Goal: Book appointment/travel/reservation

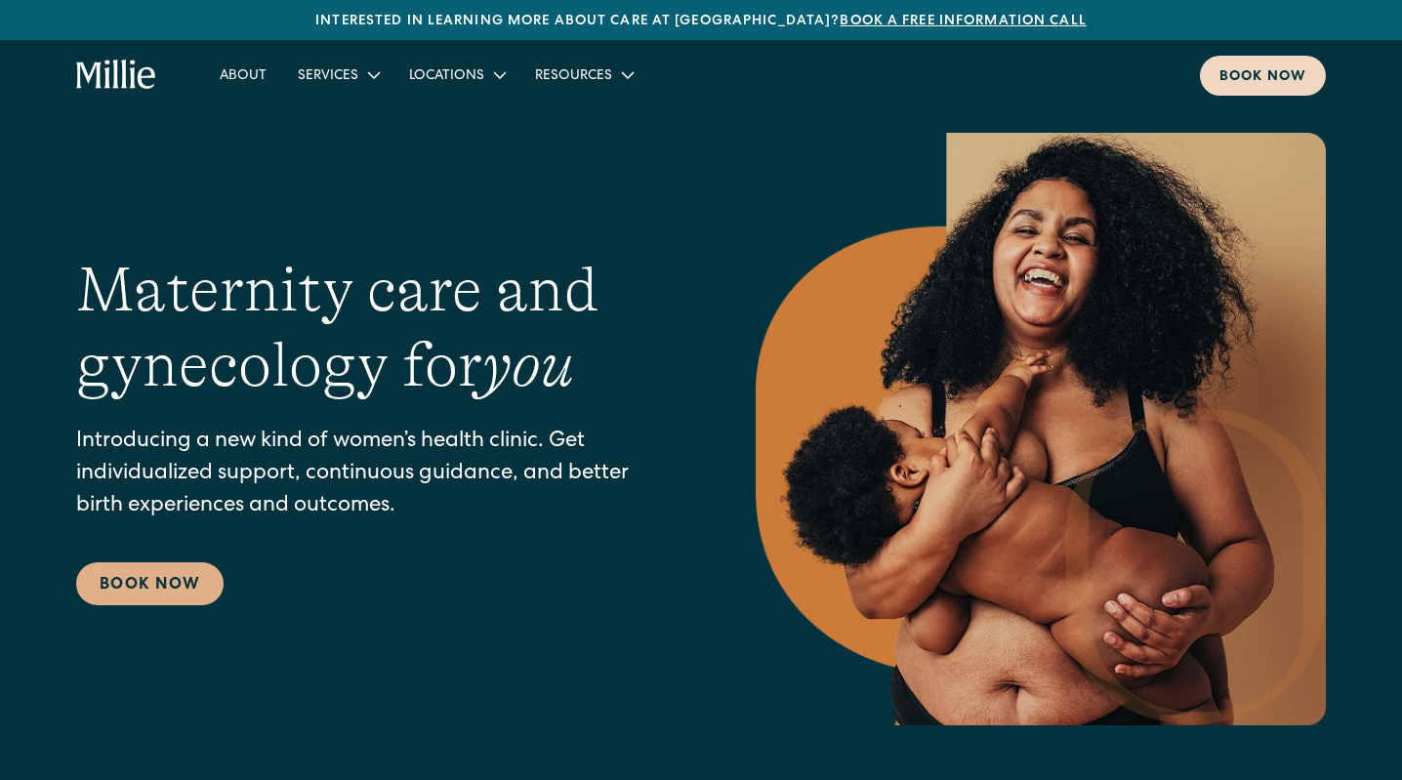
click at [1234, 80] on div "Book now" at bounding box center [1262, 77] width 87 height 20
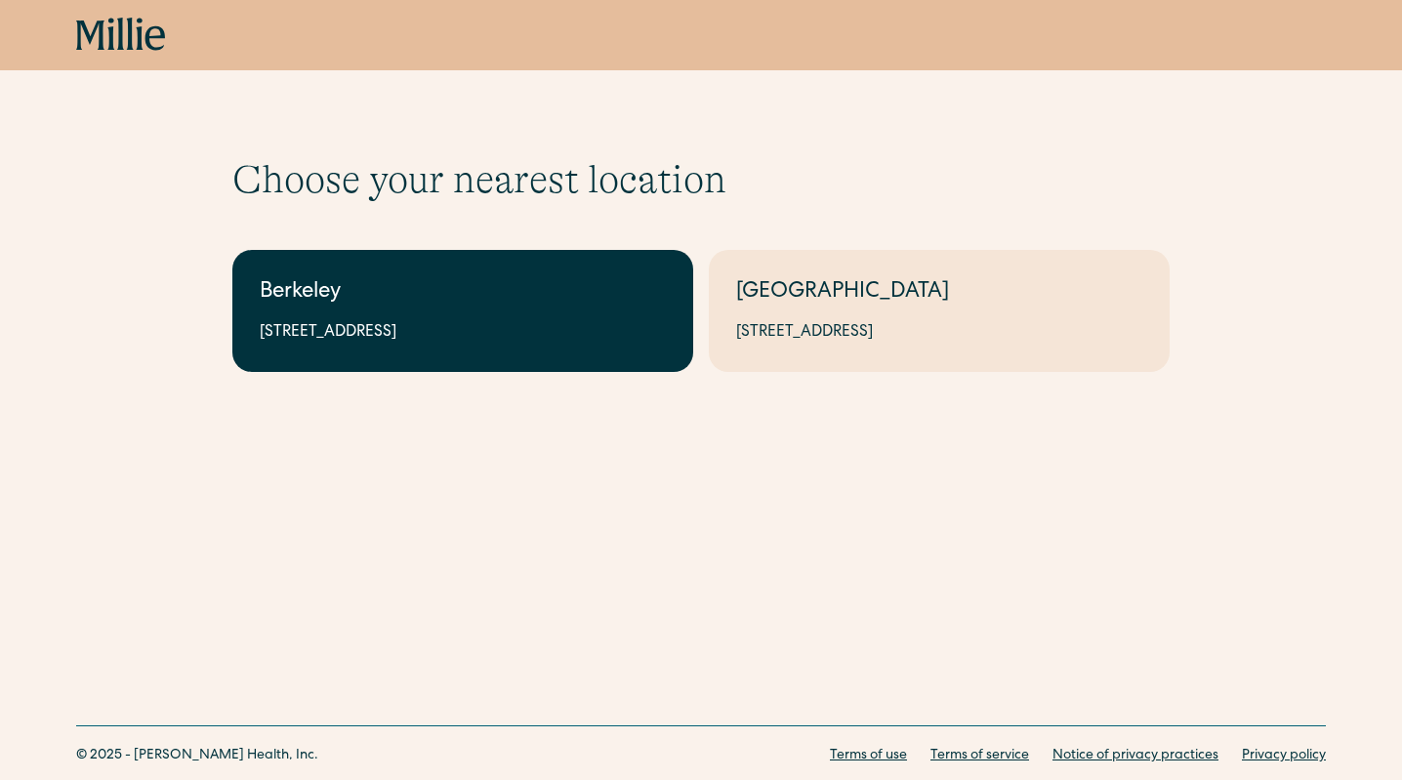
click at [553, 330] on div "2999 Regent St, Suite 524, Berkeley, CA 94705" at bounding box center [463, 332] width 406 height 23
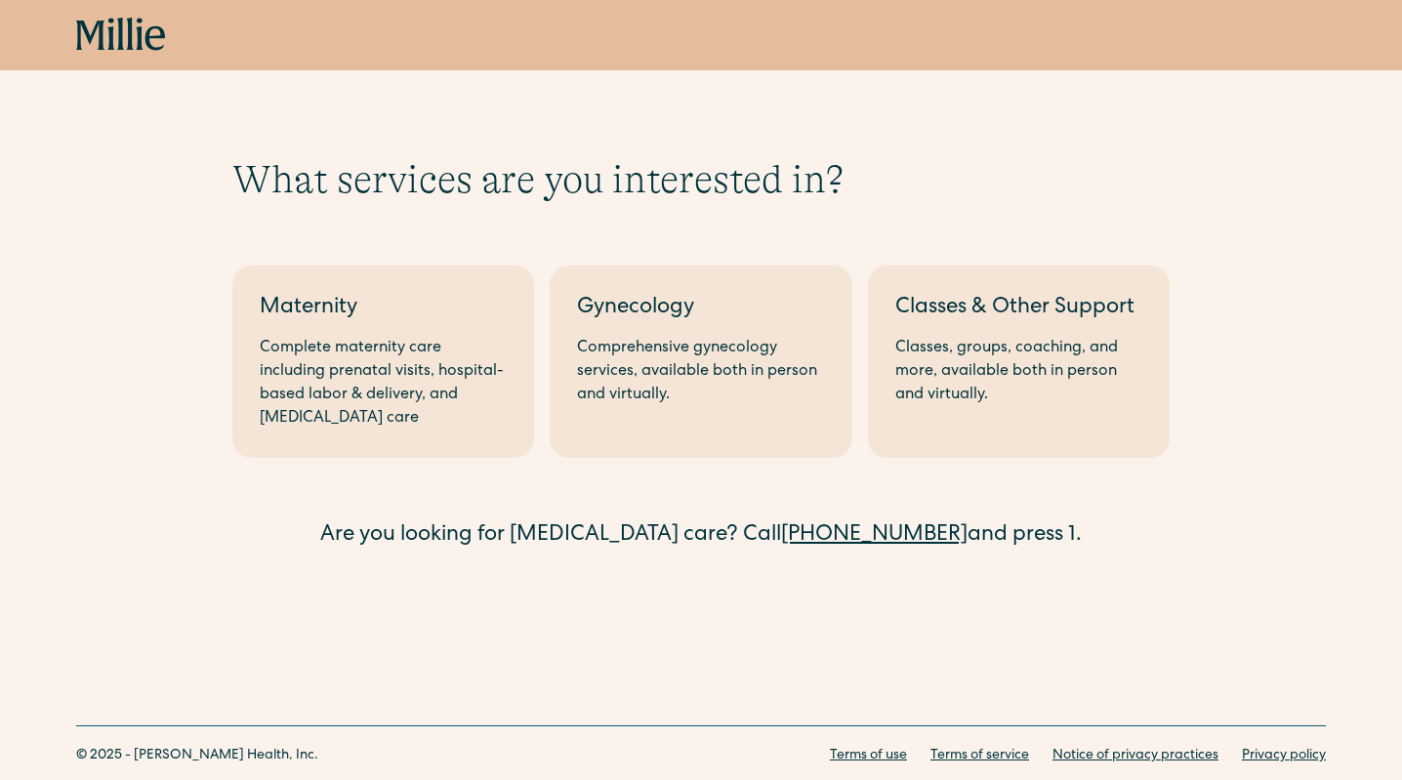
scroll to position [8, 0]
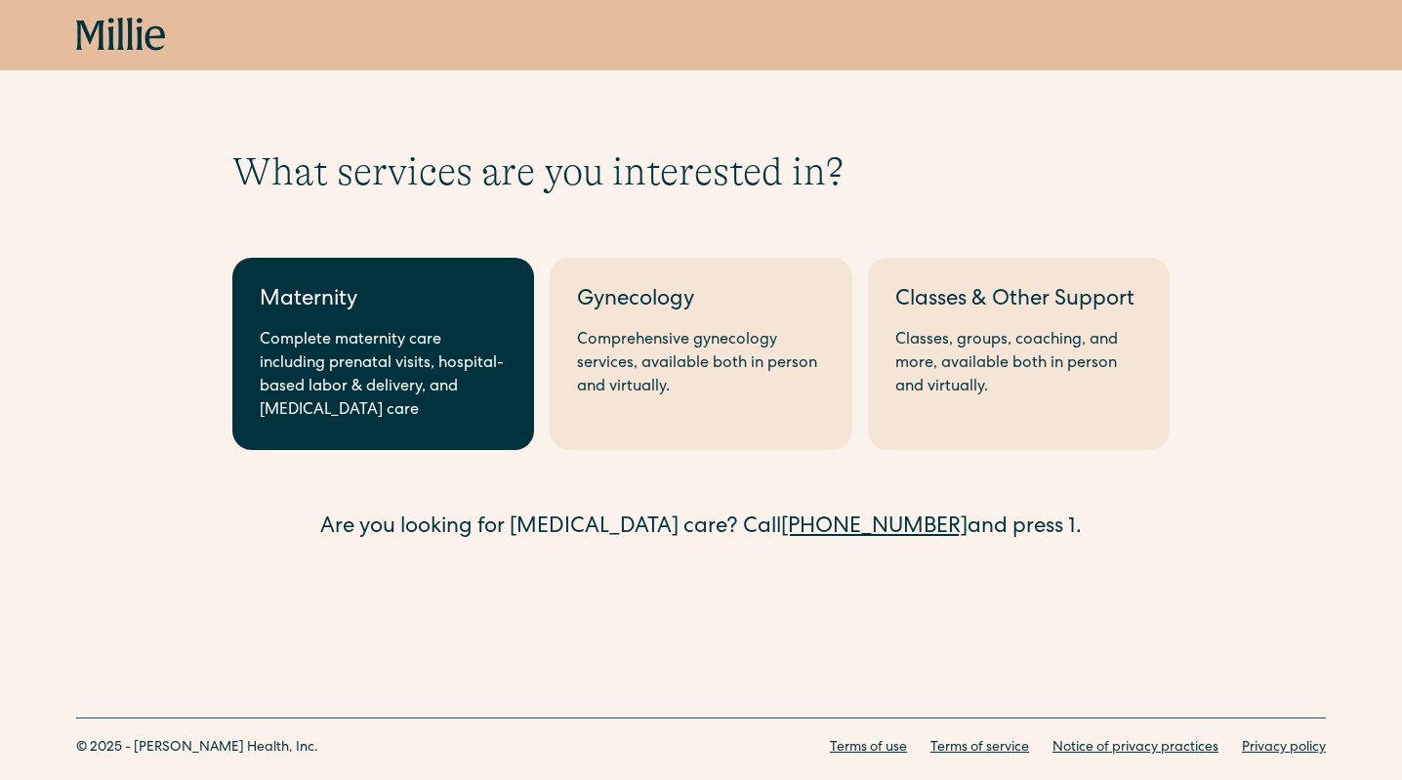
click at [475, 355] on div "Complete maternity care including prenatal visits, hospital-based labor & deliv…" at bounding box center [383, 376] width 247 height 94
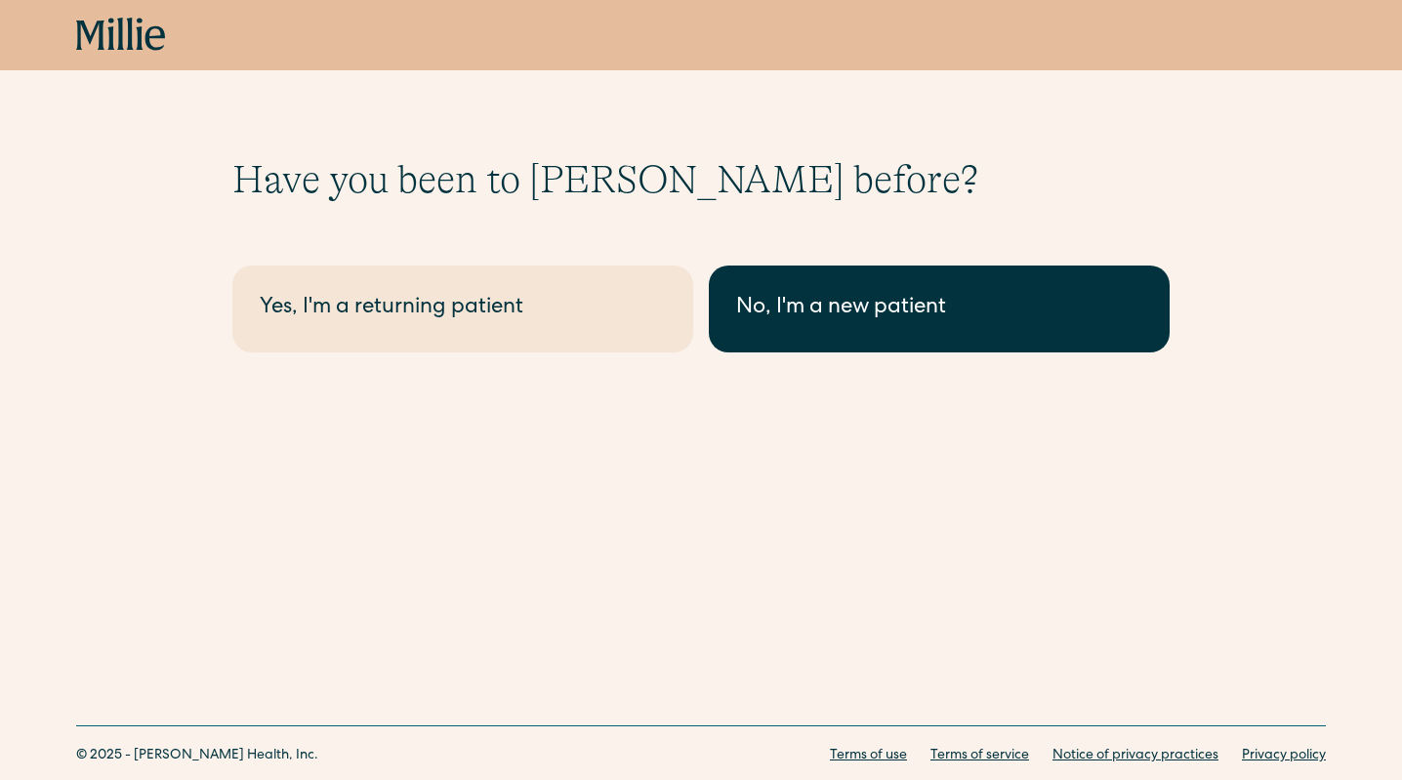
click at [776, 307] on div "No, I'm a new patient" at bounding box center [939, 309] width 406 height 32
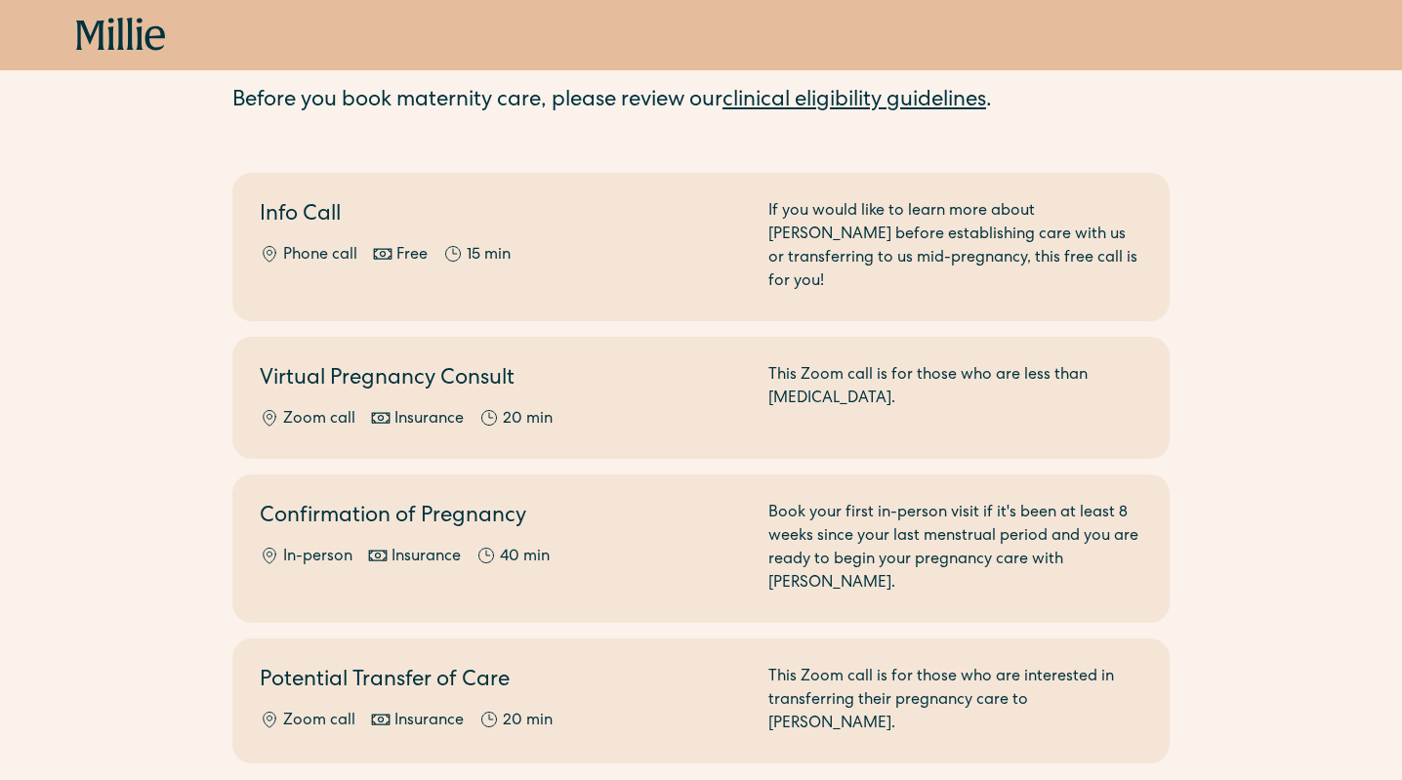
scroll to position [140, 0]
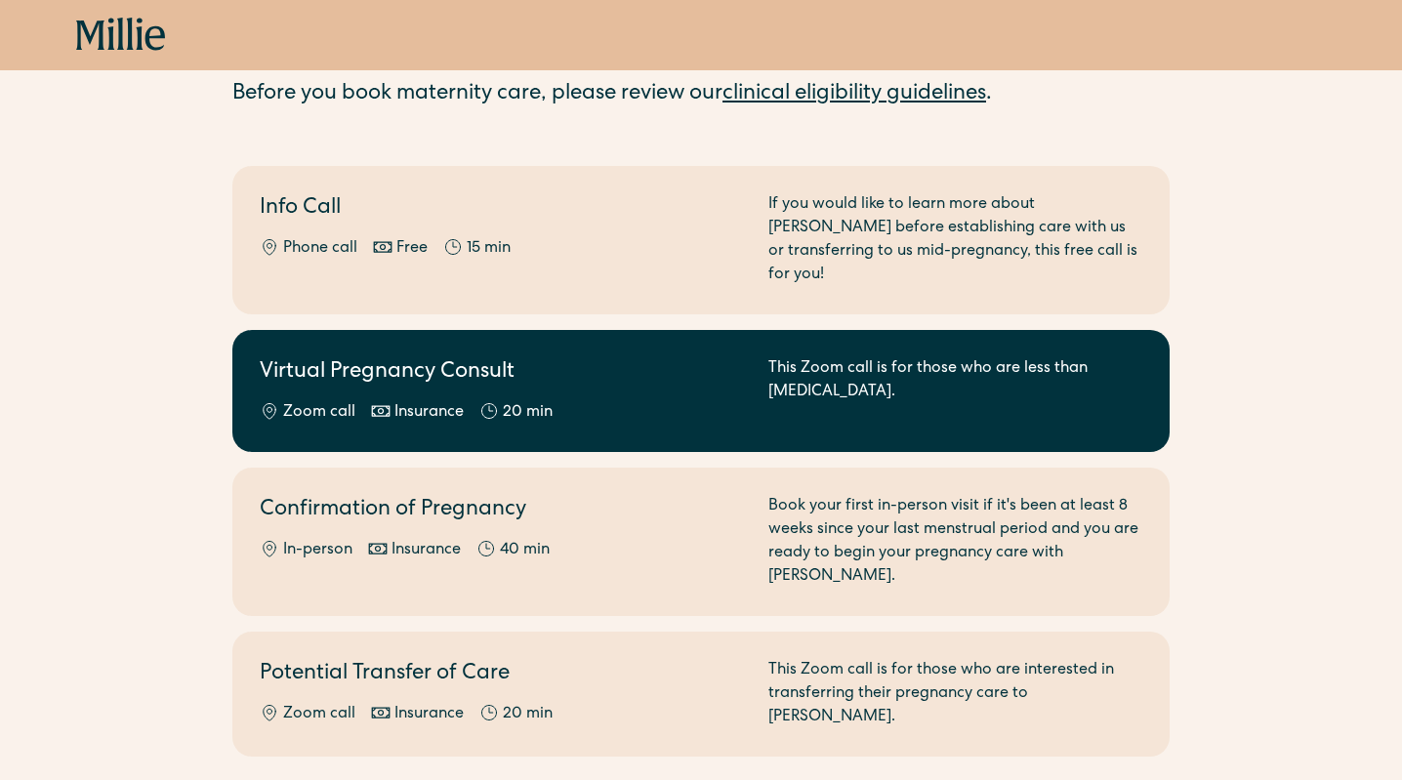
click at [1066, 357] on div "This Zoom call is for those who are less than 8 weeks pregnant." at bounding box center [955, 390] width 374 height 67
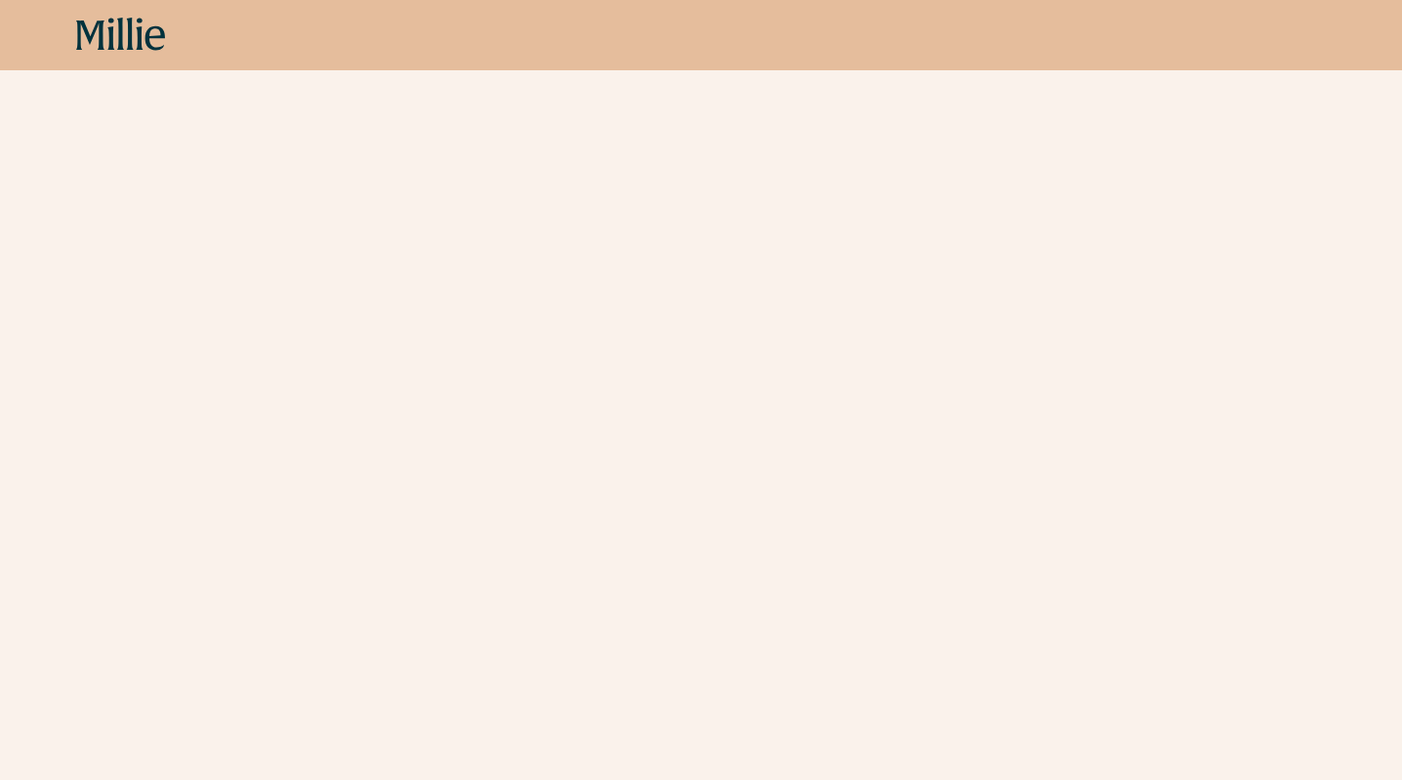
scroll to position [554, 0]
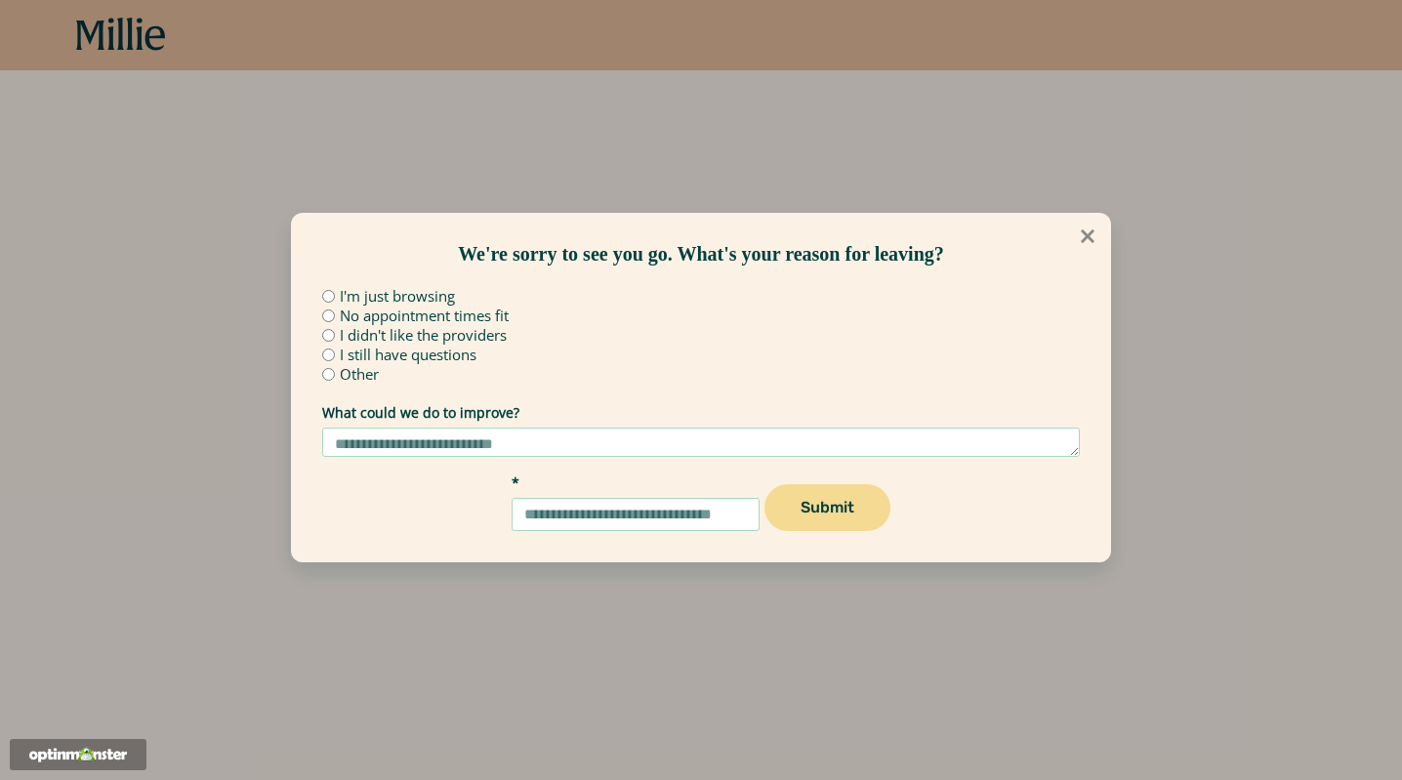
click at [1086, 237] on icon at bounding box center [1087, 236] width 14 height 14
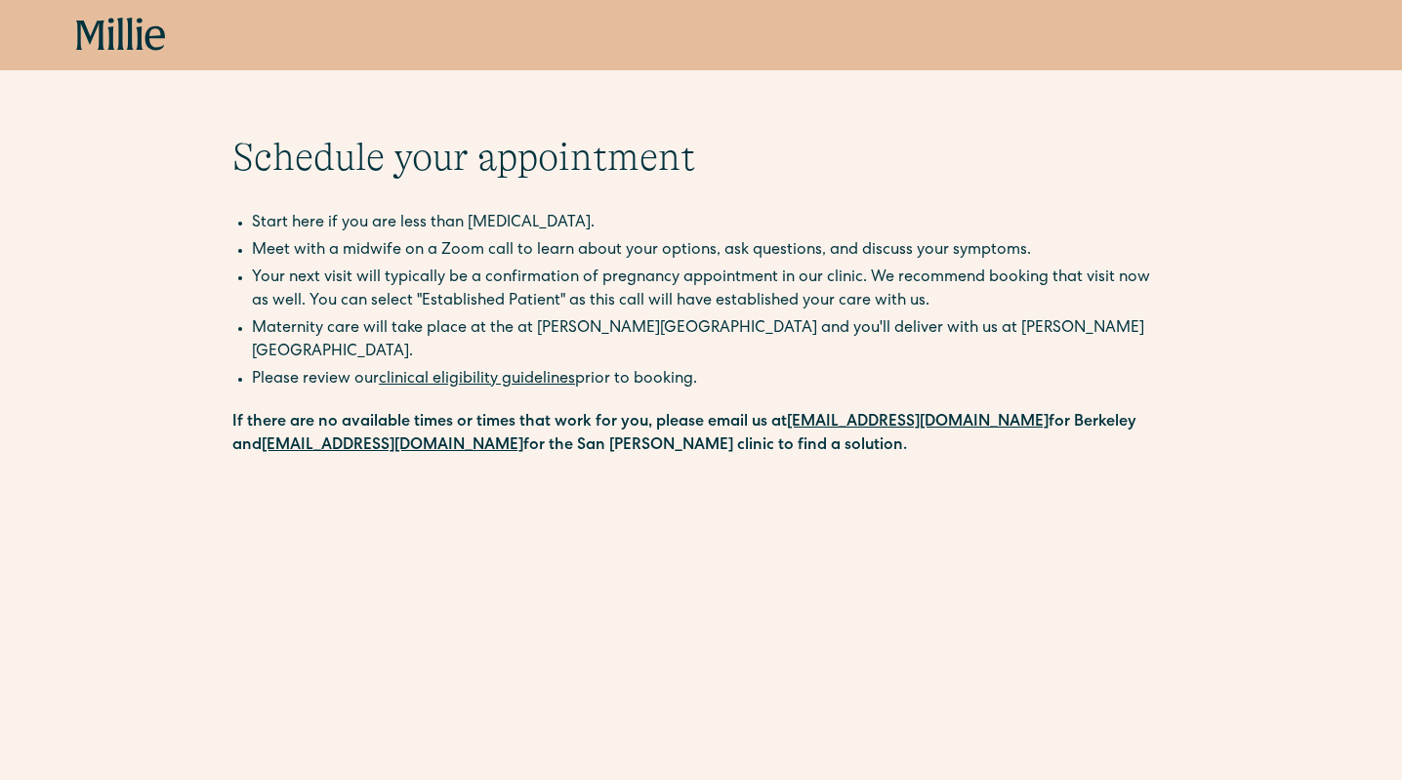
scroll to position [2, 0]
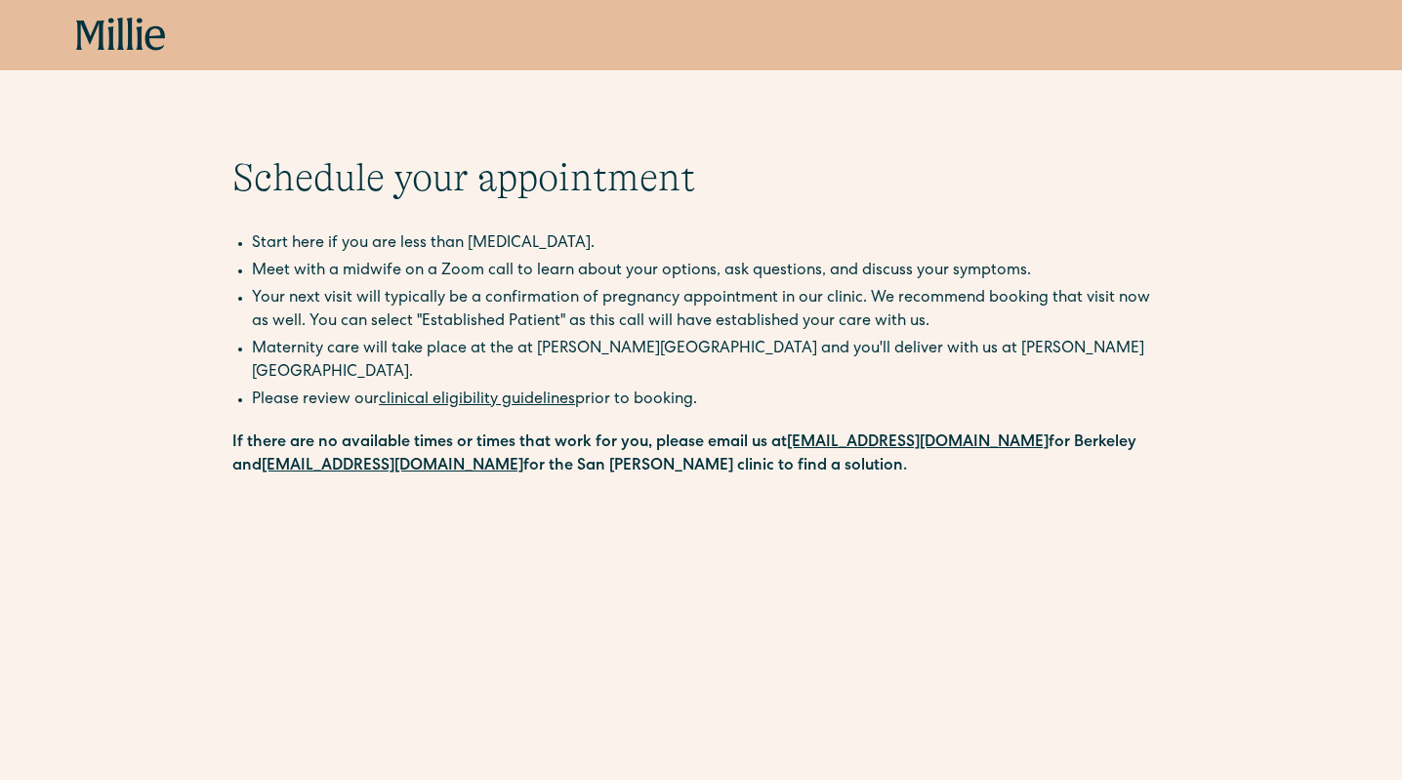
click at [138, 34] on icon at bounding box center [139, 34] width 7 height 32
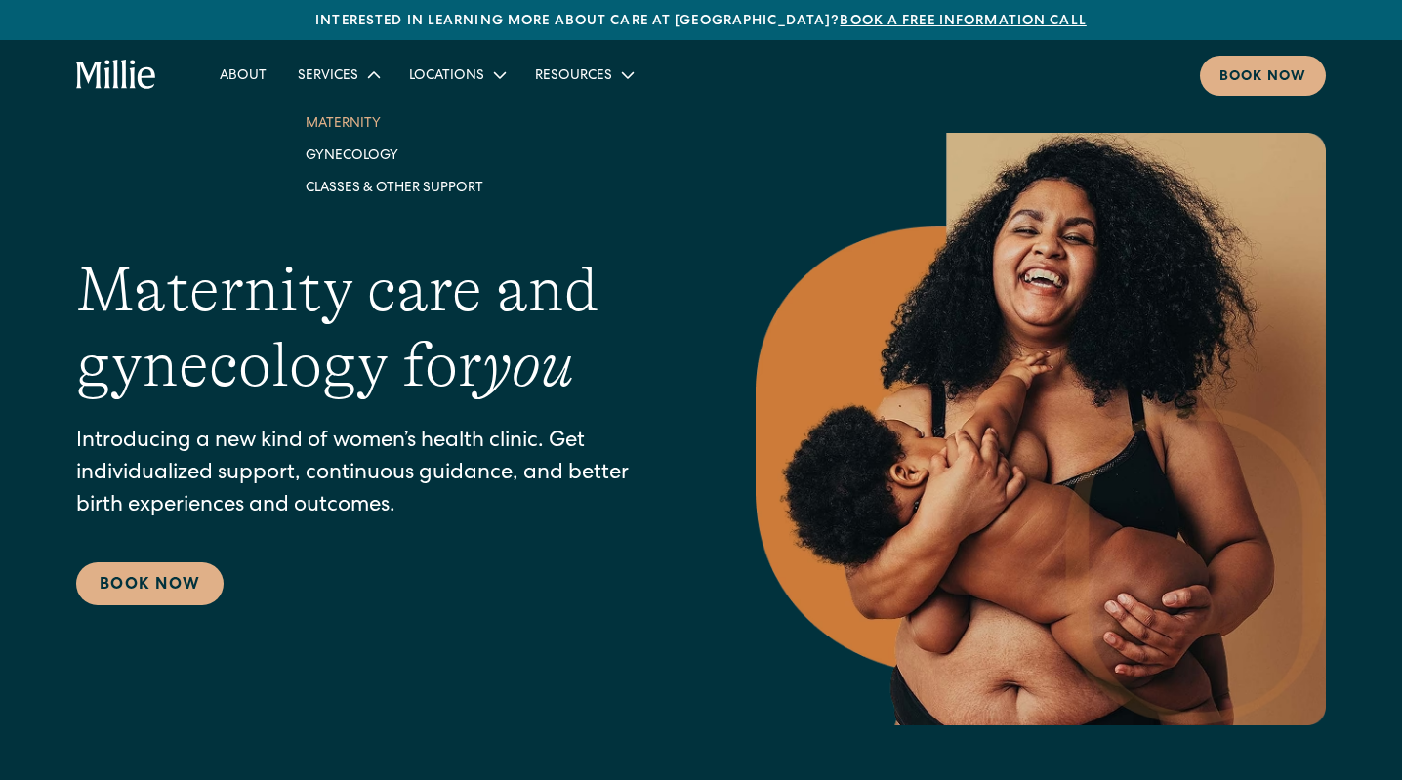
click at [348, 124] on link "Maternity" at bounding box center [394, 122] width 209 height 32
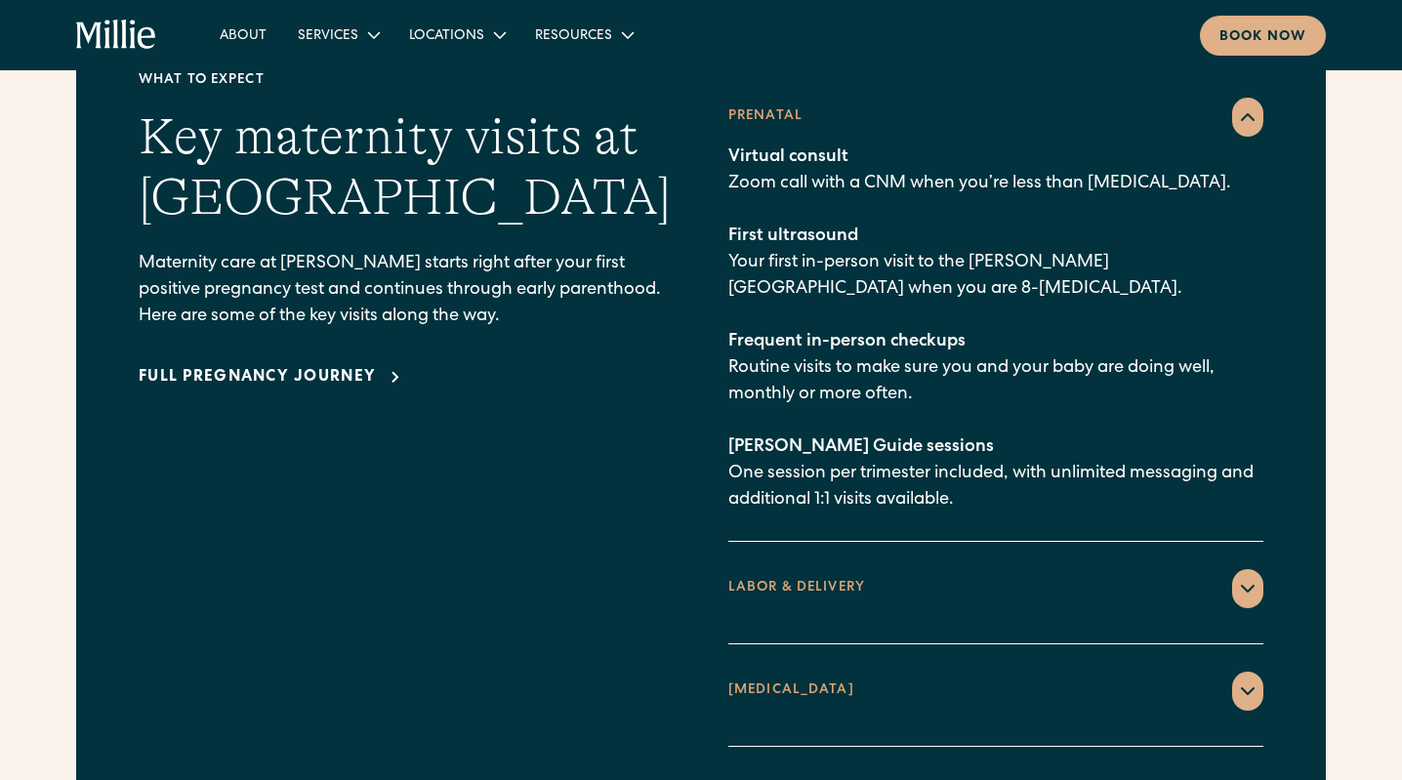
scroll to position [2920, 0]
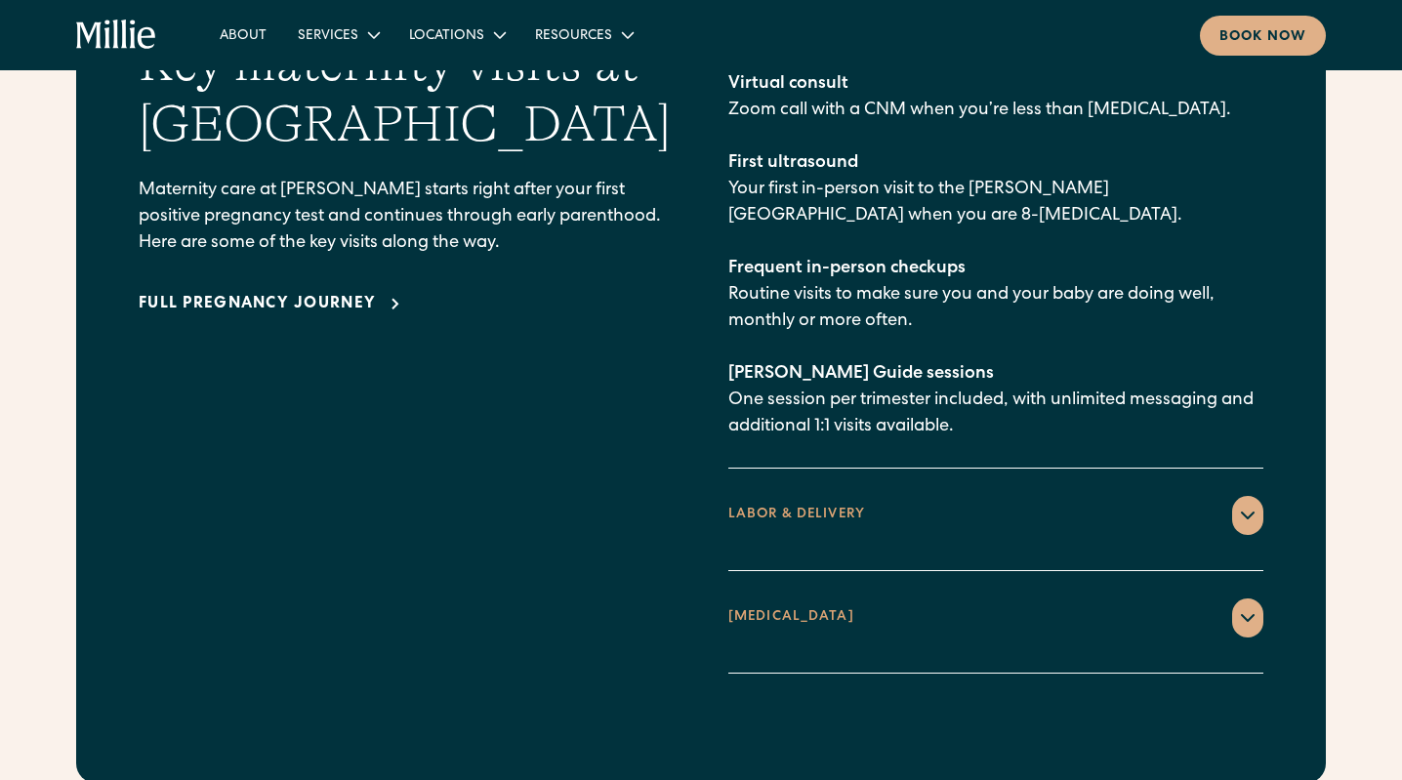
click at [969, 496] on div "LABOR & DELIVERY" at bounding box center [995, 515] width 535 height 39
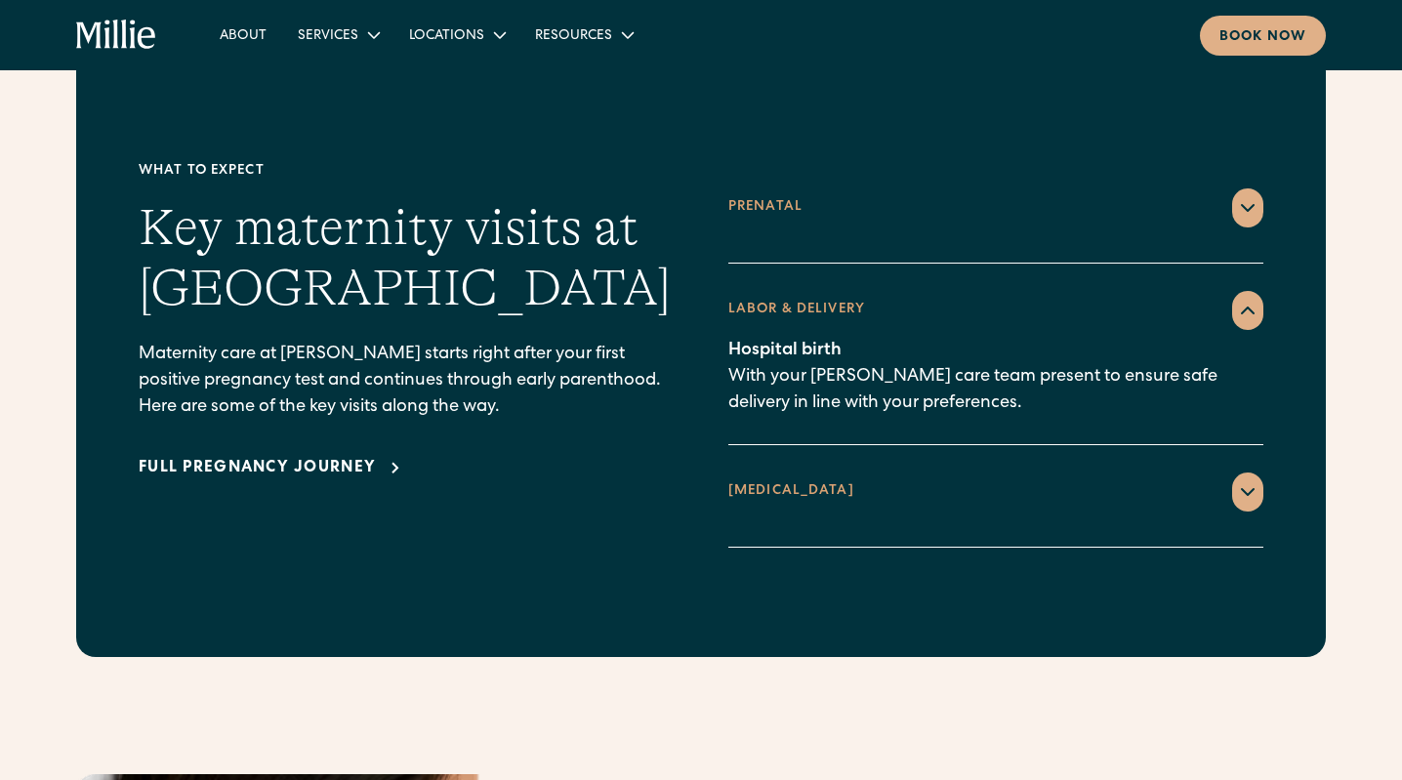
scroll to position [2724, 0]
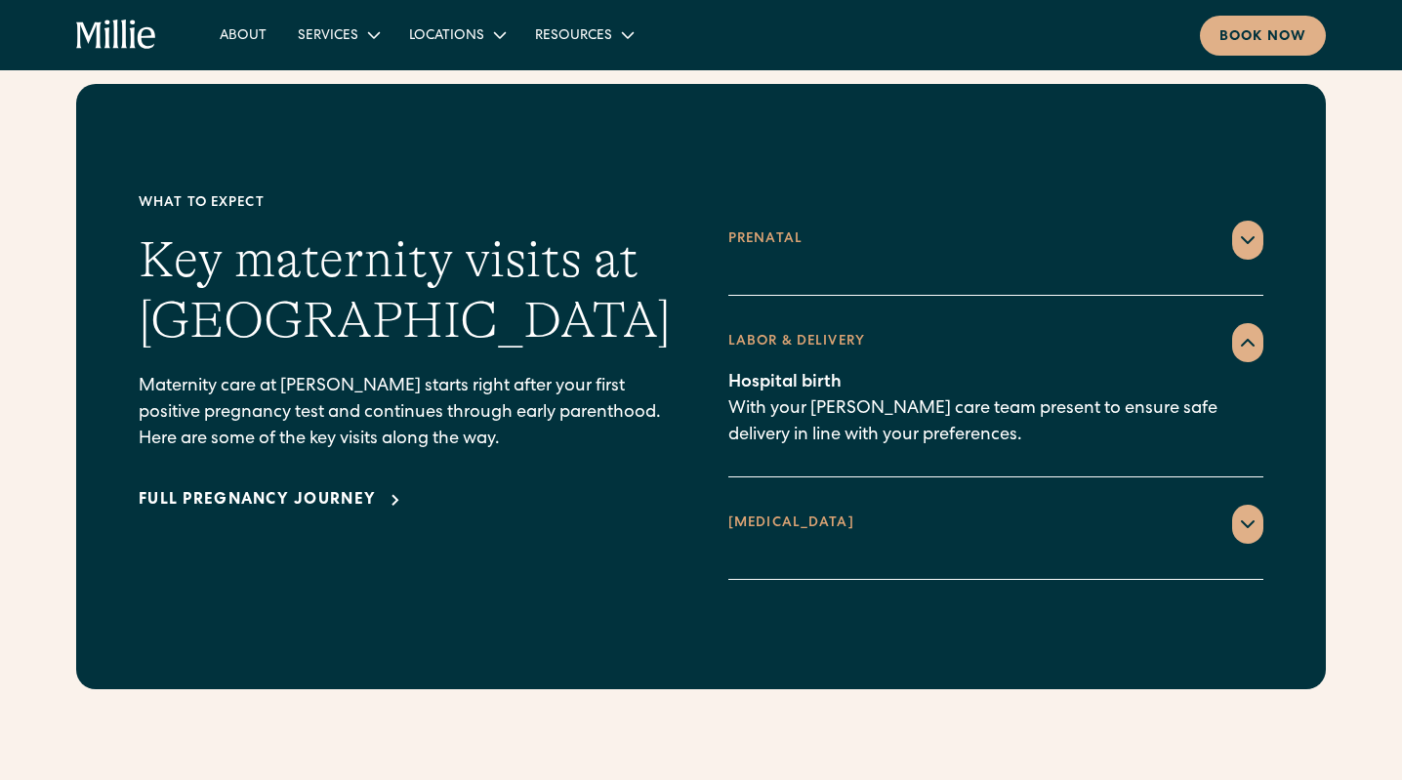
click at [1111, 221] on div "Prenatal" at bounding box center [995, 240] width 535 height 39
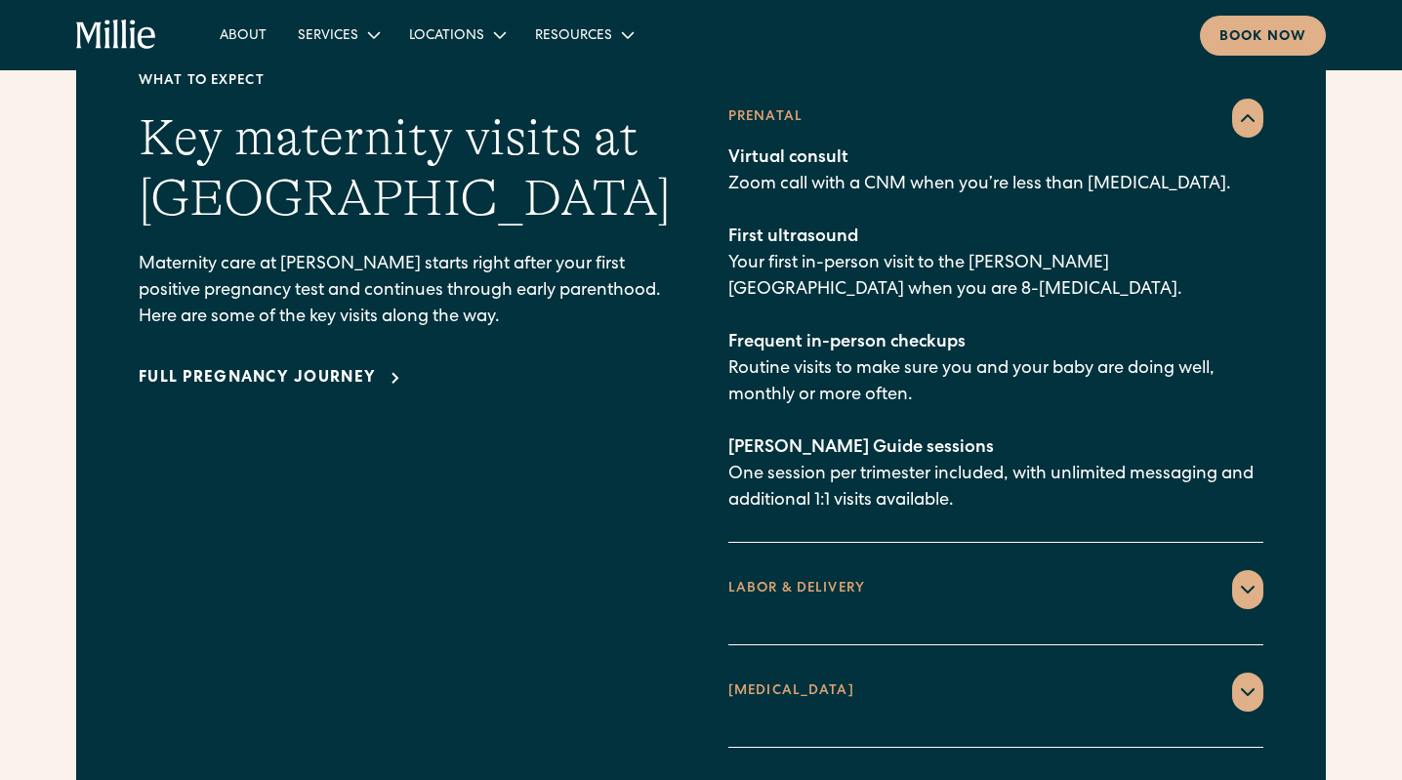
scroll to position [2831, 0]
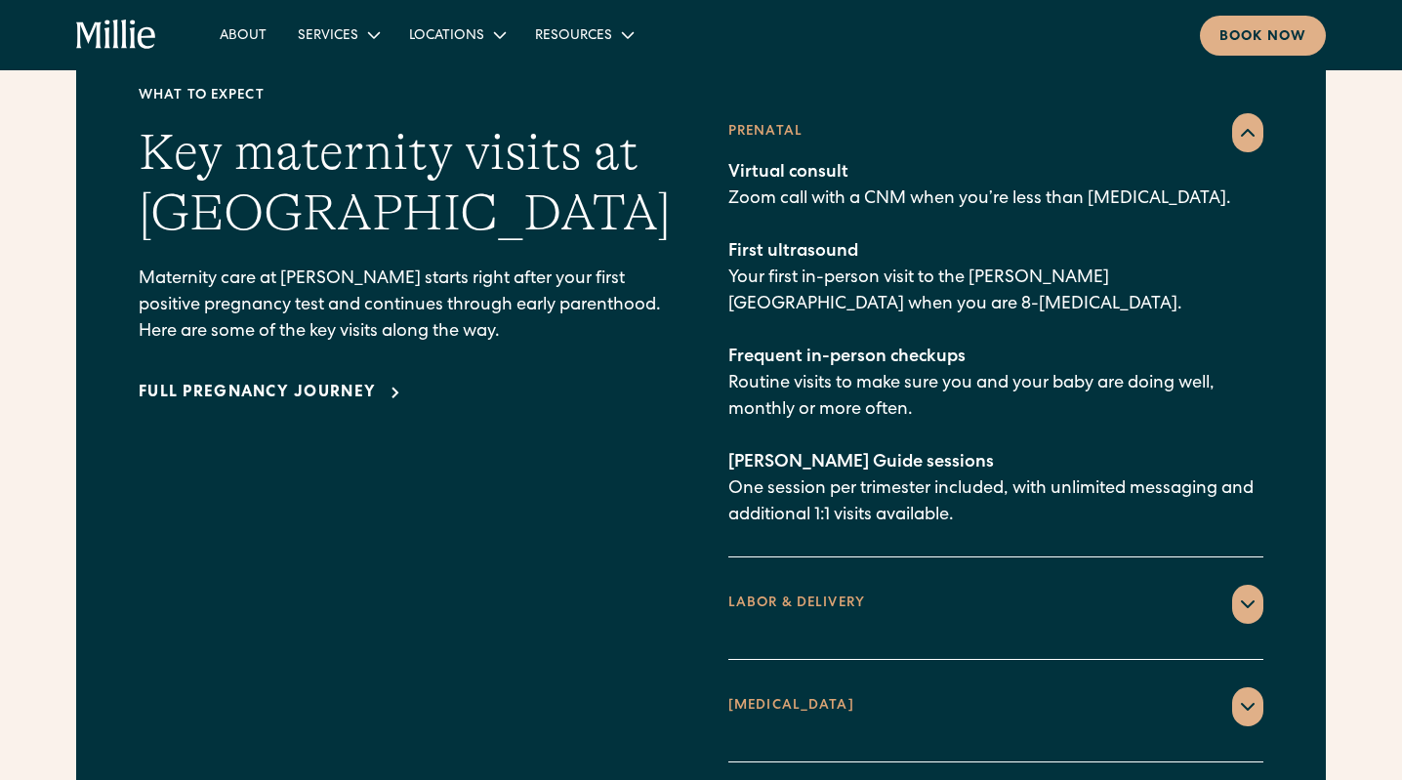
click at [349, 382] on div "Full pregnancy journey" at bounding box center [257, 393] width 237 height 23
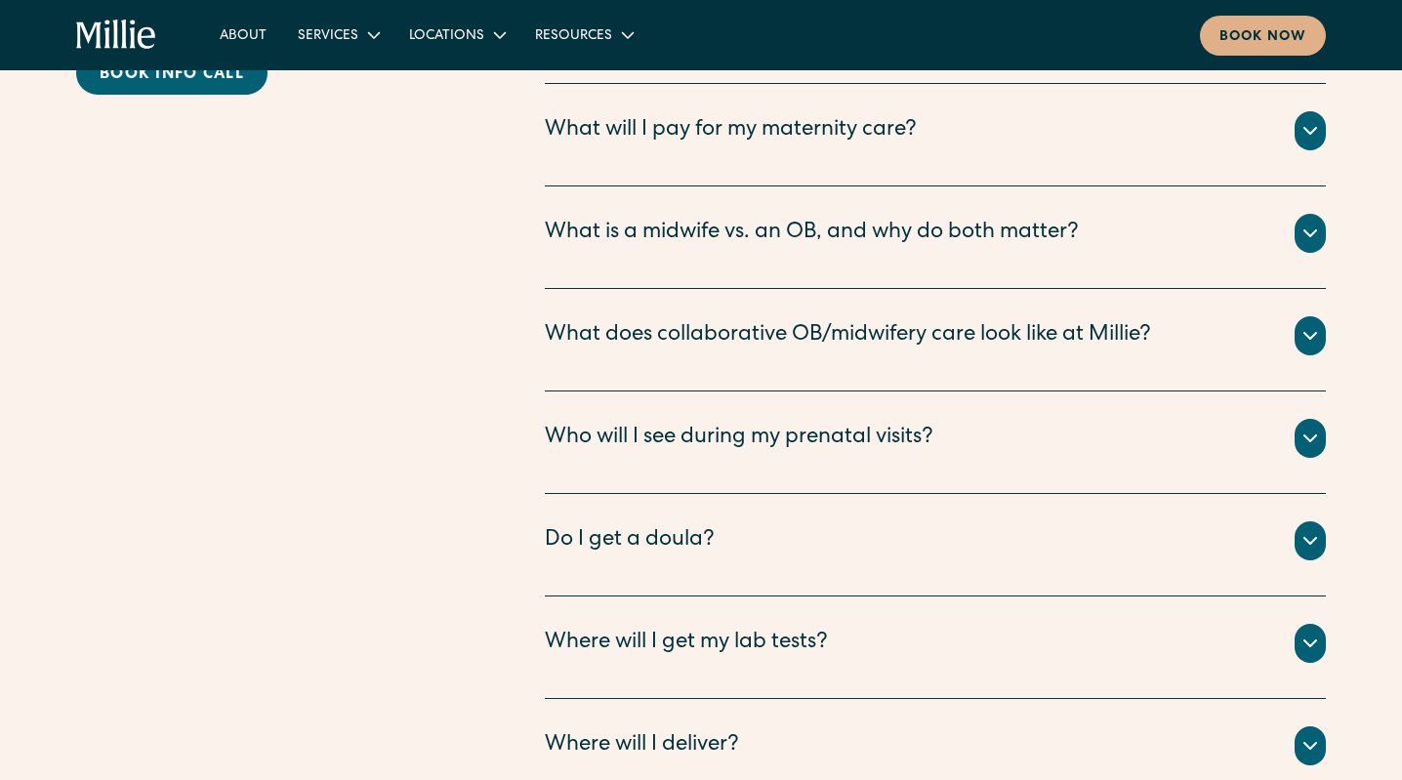
scroll to position [6684, 0]
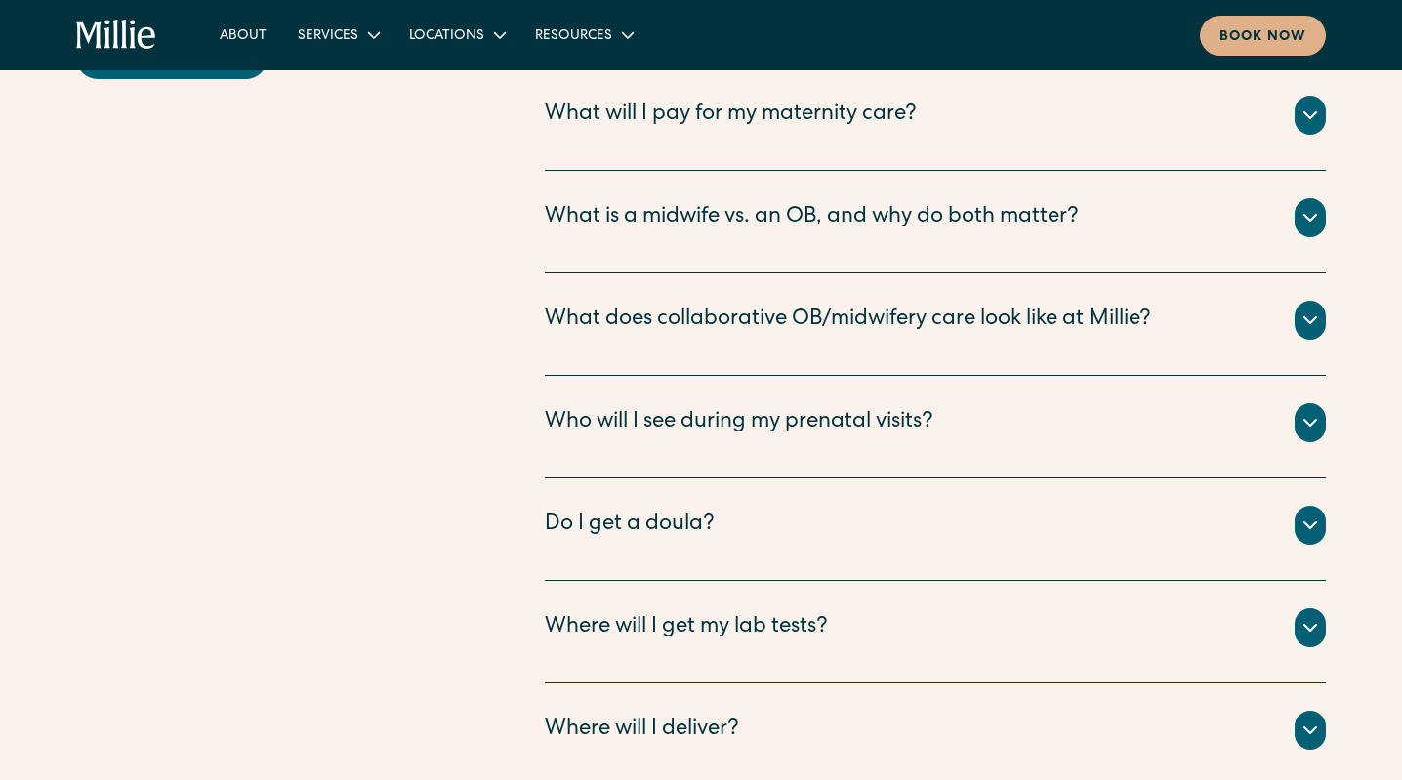
click at [1070, 478] on div "Do I get a doula? Every patient has access to a Millie Guide, who is a practici…" at bounding box center [935, 529] width 781 height 102
click at [1133, 506] on div "Do I get a doula?" at bounding box center [935, 525] width 781 height 39
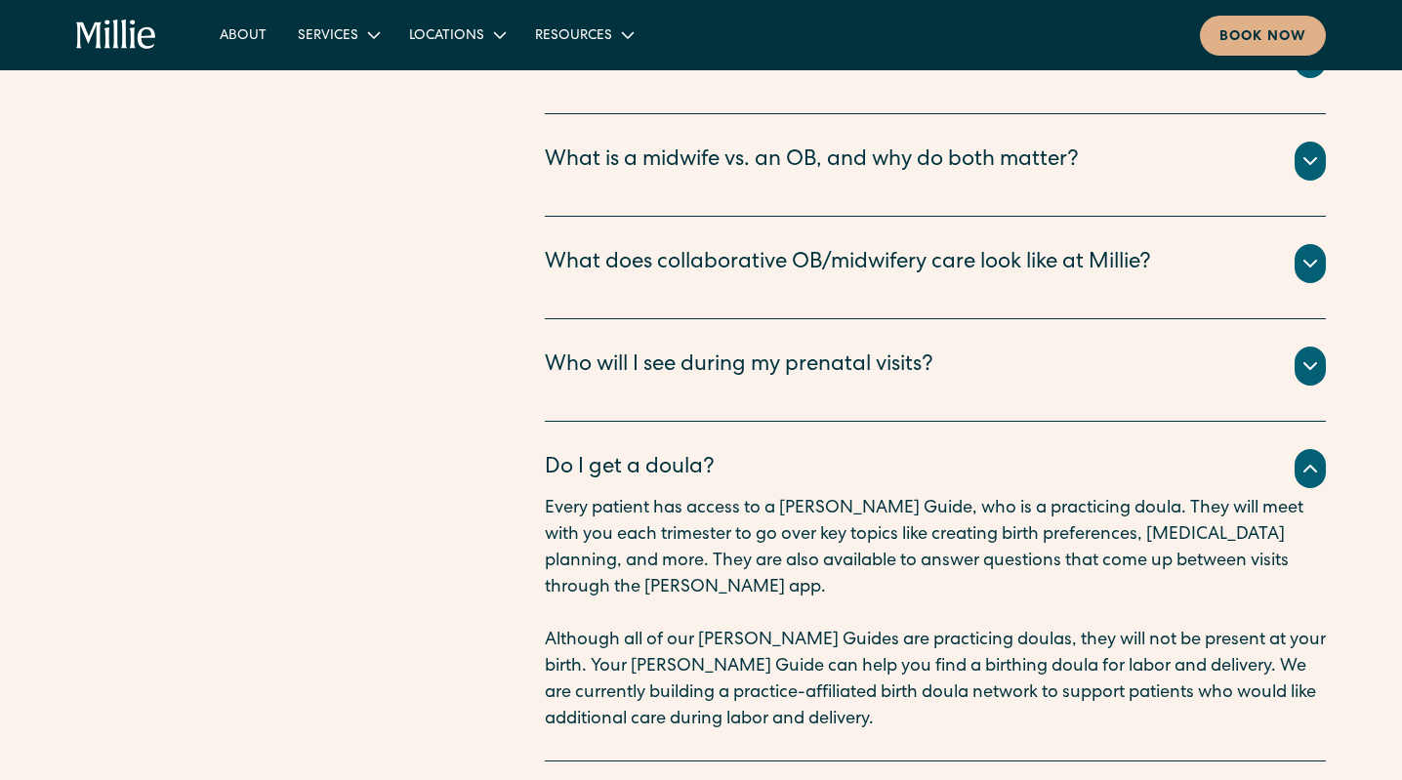
scroll to position [6748, 0]
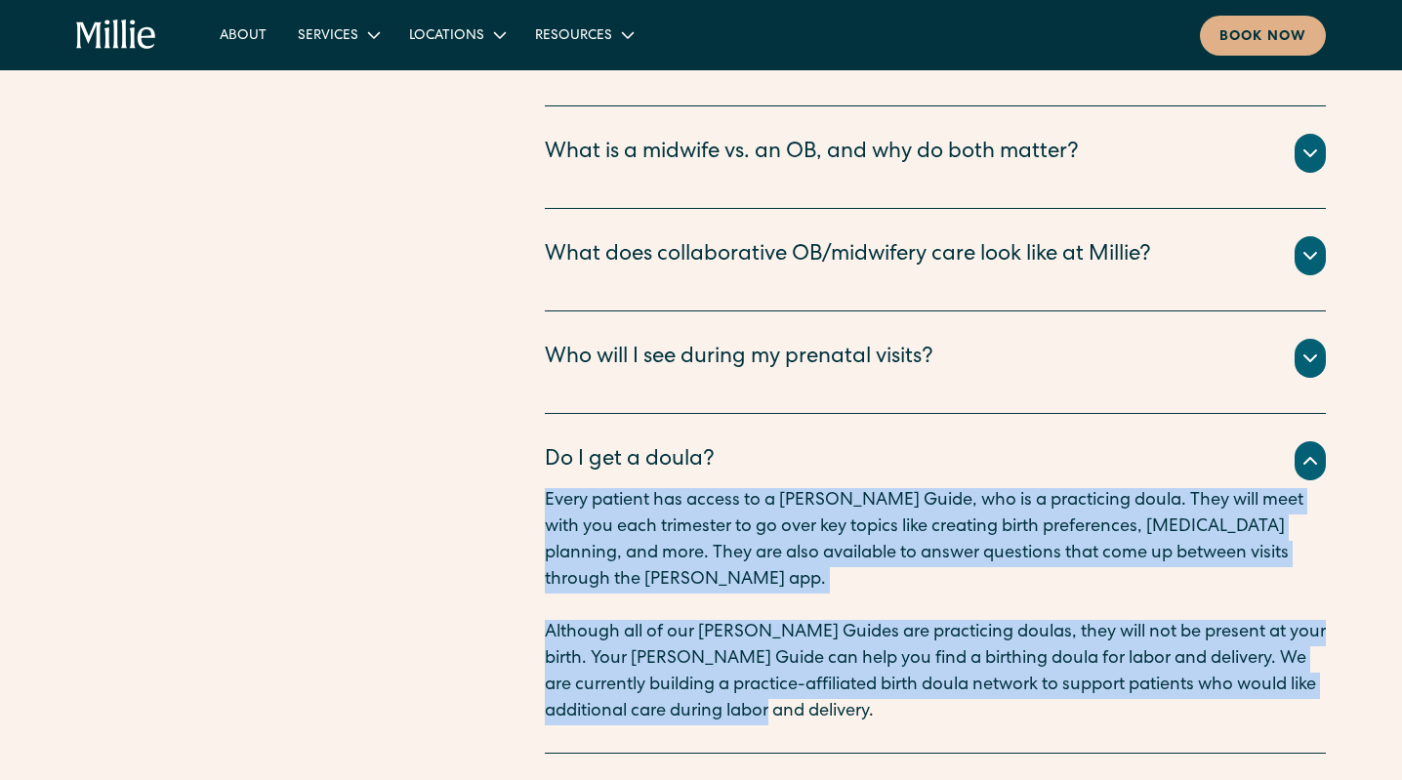
drag, startPoint x: 1157, startPoint y: 641, endPoint x: 1170, endPoint y: 374, distance: 267.8
click at [1170, 414] on div "Do I get a doula? Every patient has access to a Millie Guide, who is a practici…" at bounding box center [935, 584] width 781 height 340
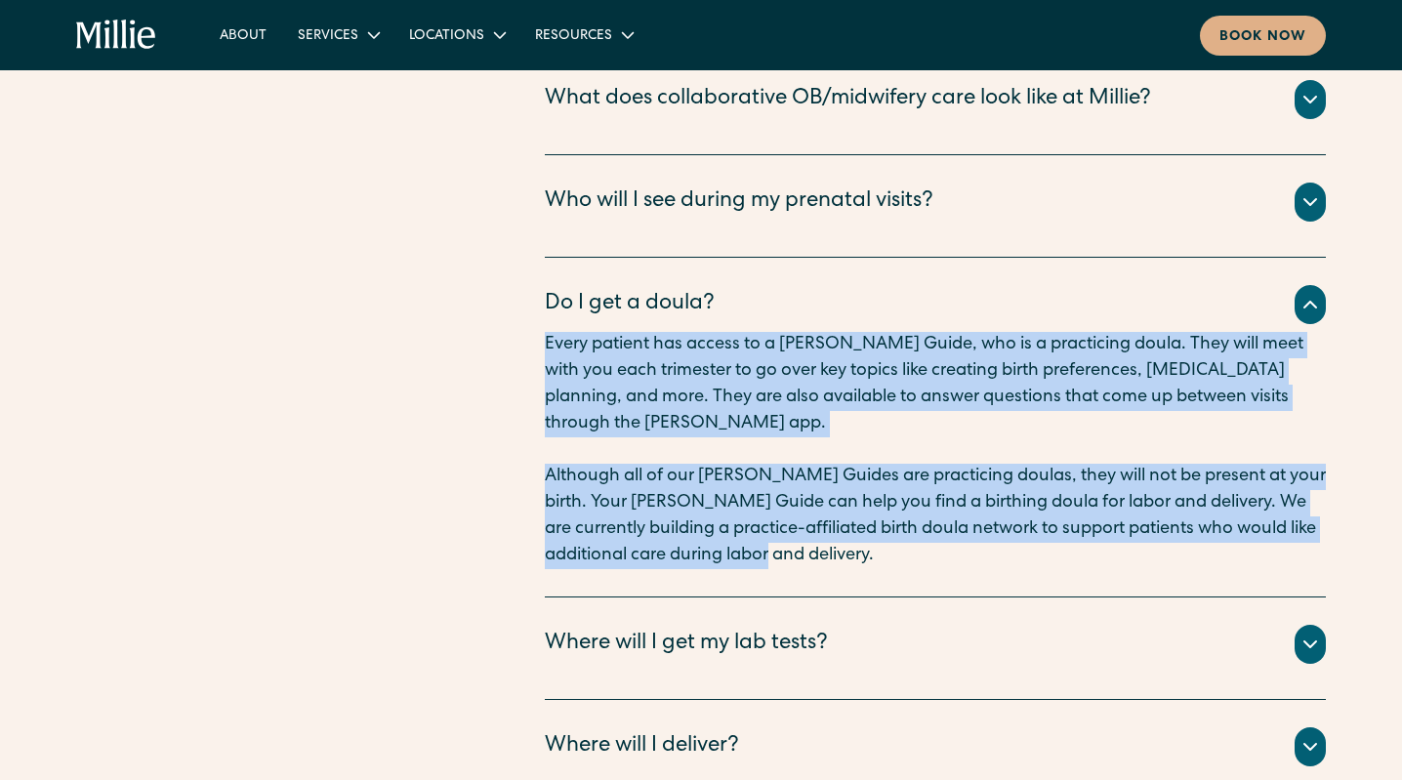
scroll to position [6908, 0]
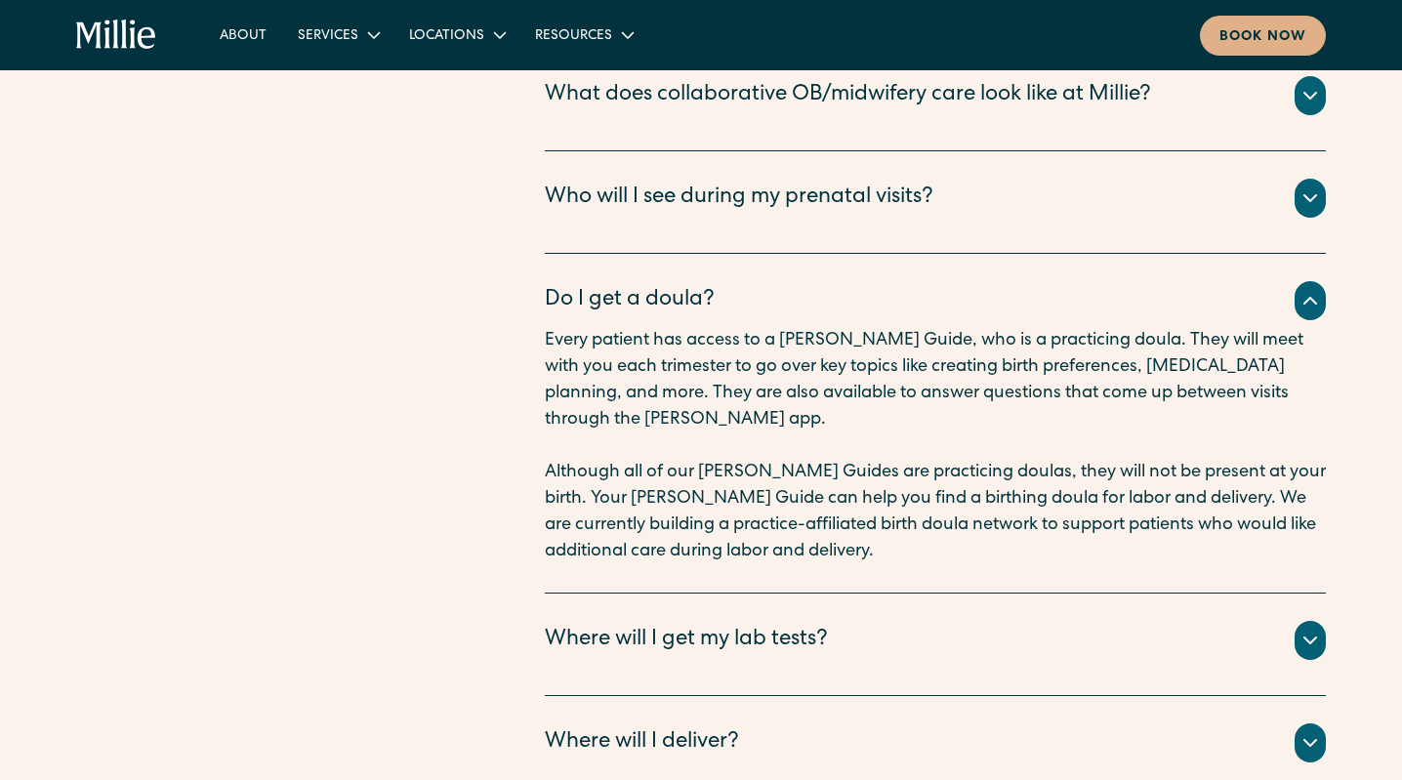
click at [916, 471] on p "Although all of our Millie Guides are practicing doulas, they will not be prese…" at bounding box center [935, 512] width 781 height 105
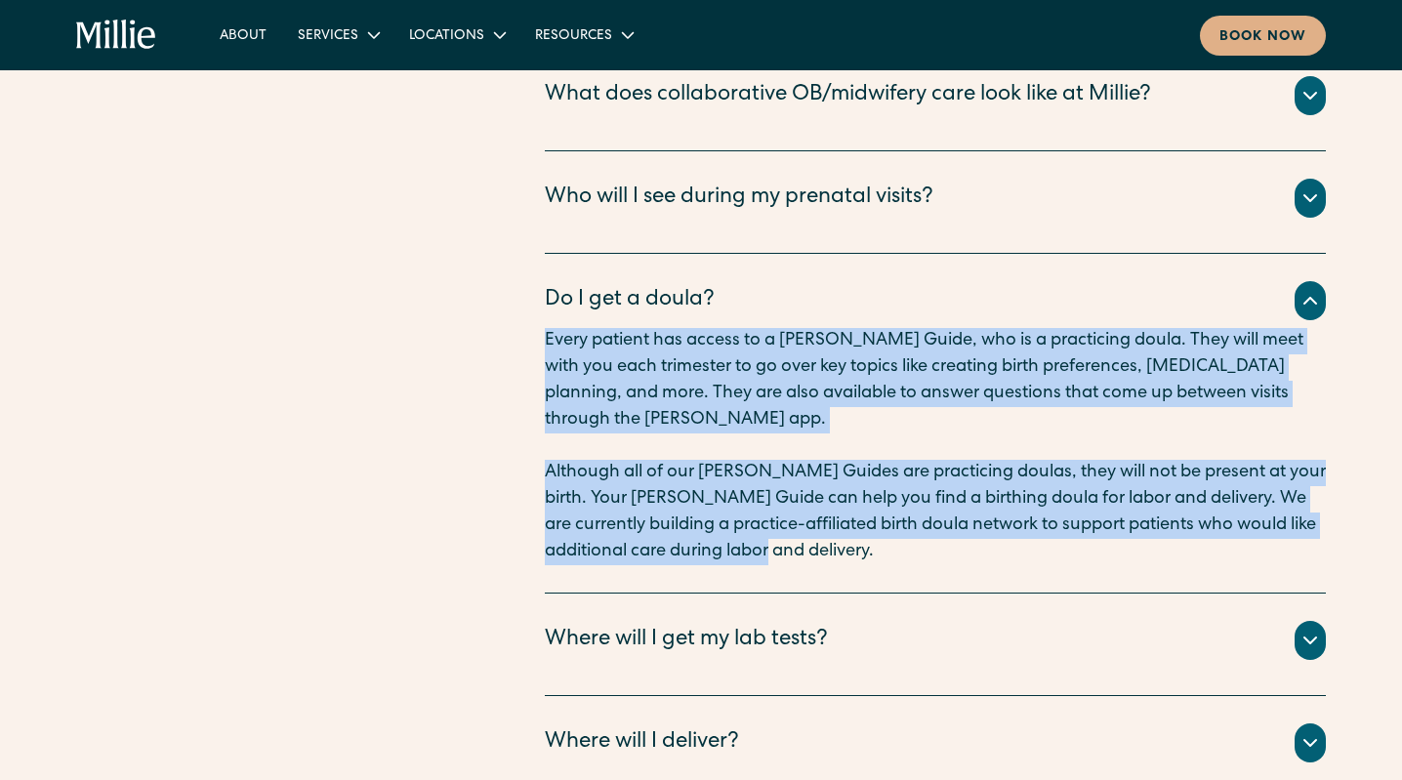
drag, startPoint x: 941, startPoint y: 456, endPoint x: 937, endPoint y: 203, distance: 252.8
click at [937, 254] on div "Do I get a doula? Every patient has access to a Millie Guide, who is a practici…" at bounding box center [935, 424] width 781 height 340
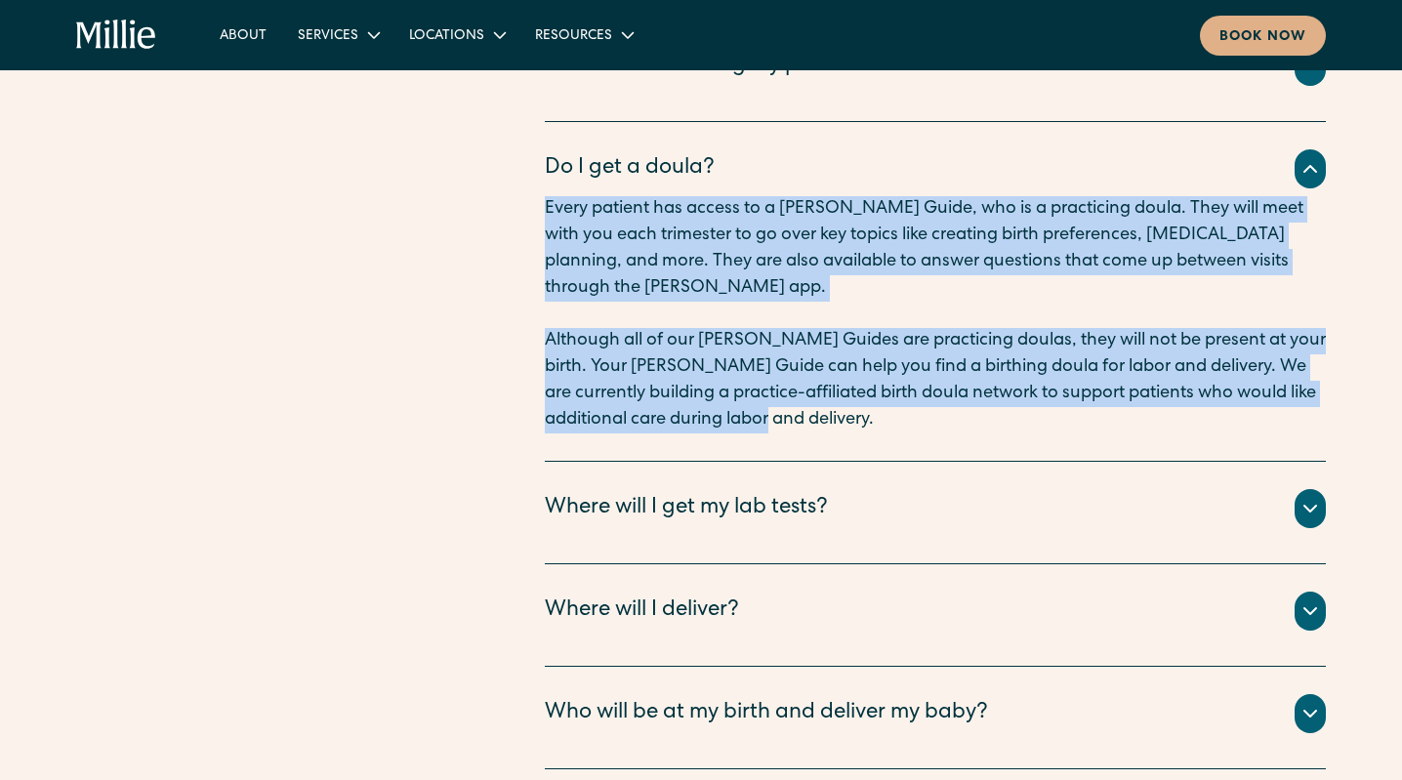
scroll to position [7103, 0]
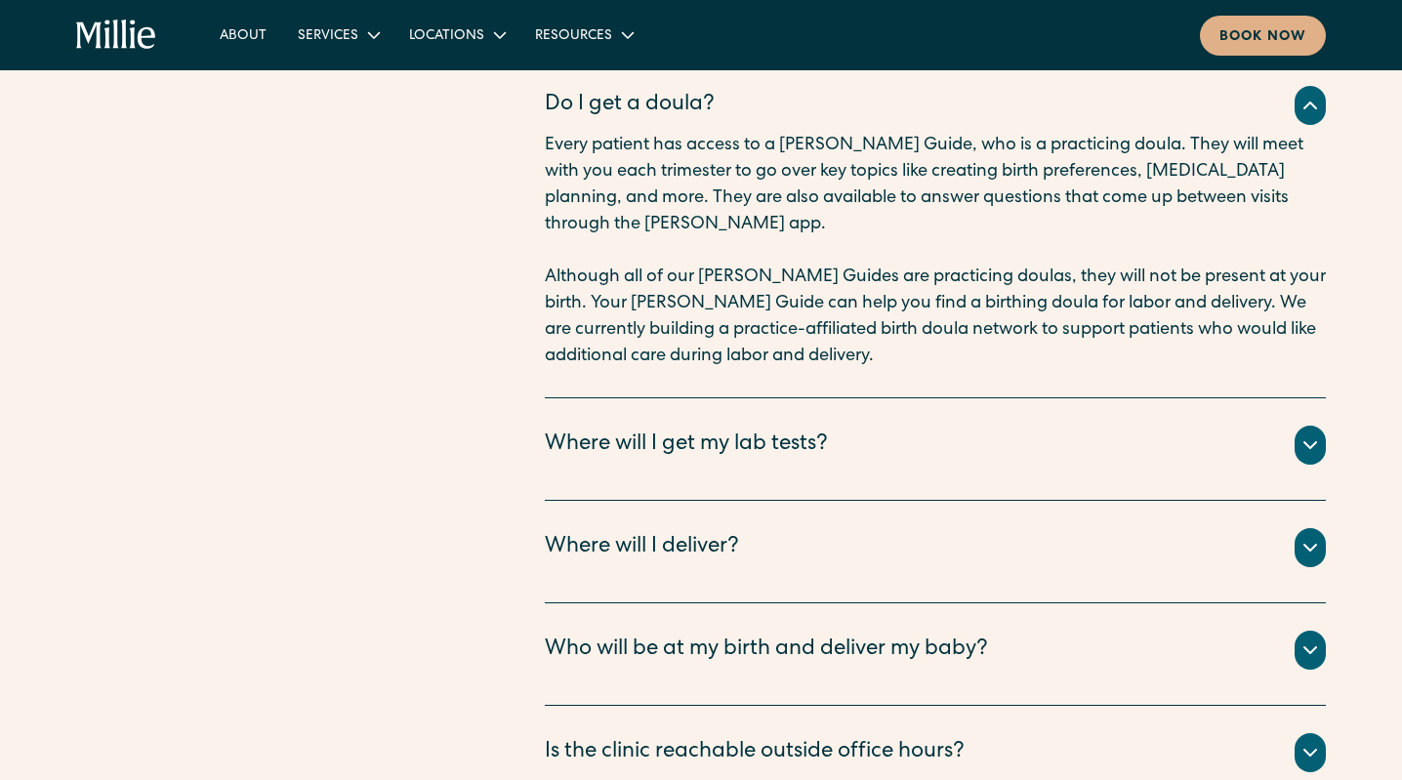
click at [658, 429] on div "Where will I get my lab tests?" at bounding box center [686, 445] width 283 height 32
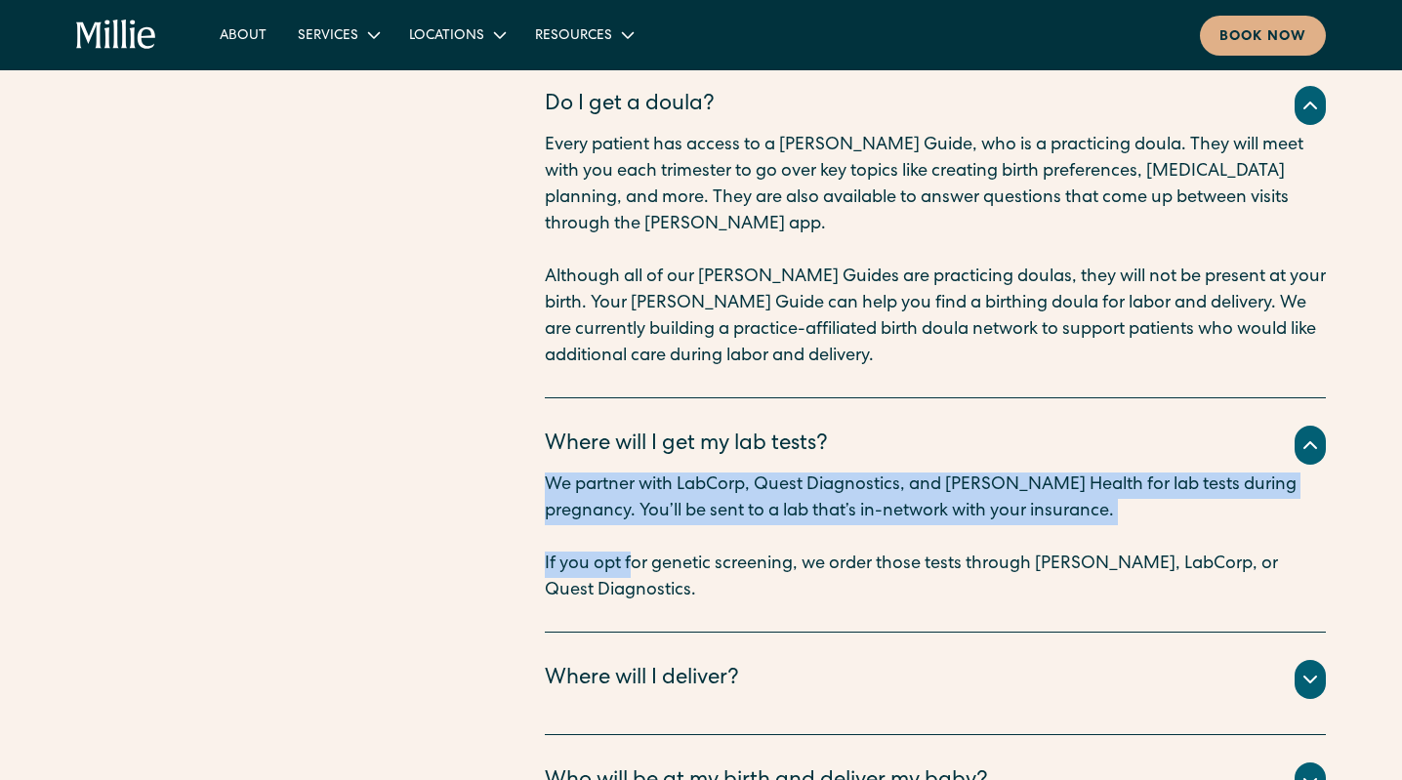
drag, startPoint x: 536, startPoint y: 404, endPoint x: 630, endPoint y: 479, distance: 120.1
click at [630, 479] on div "Maternity FAQ Need more help? We’ve got you covered. Book info call Is my pregn…" at bounding box center [700, 192] width 1249 height 1496
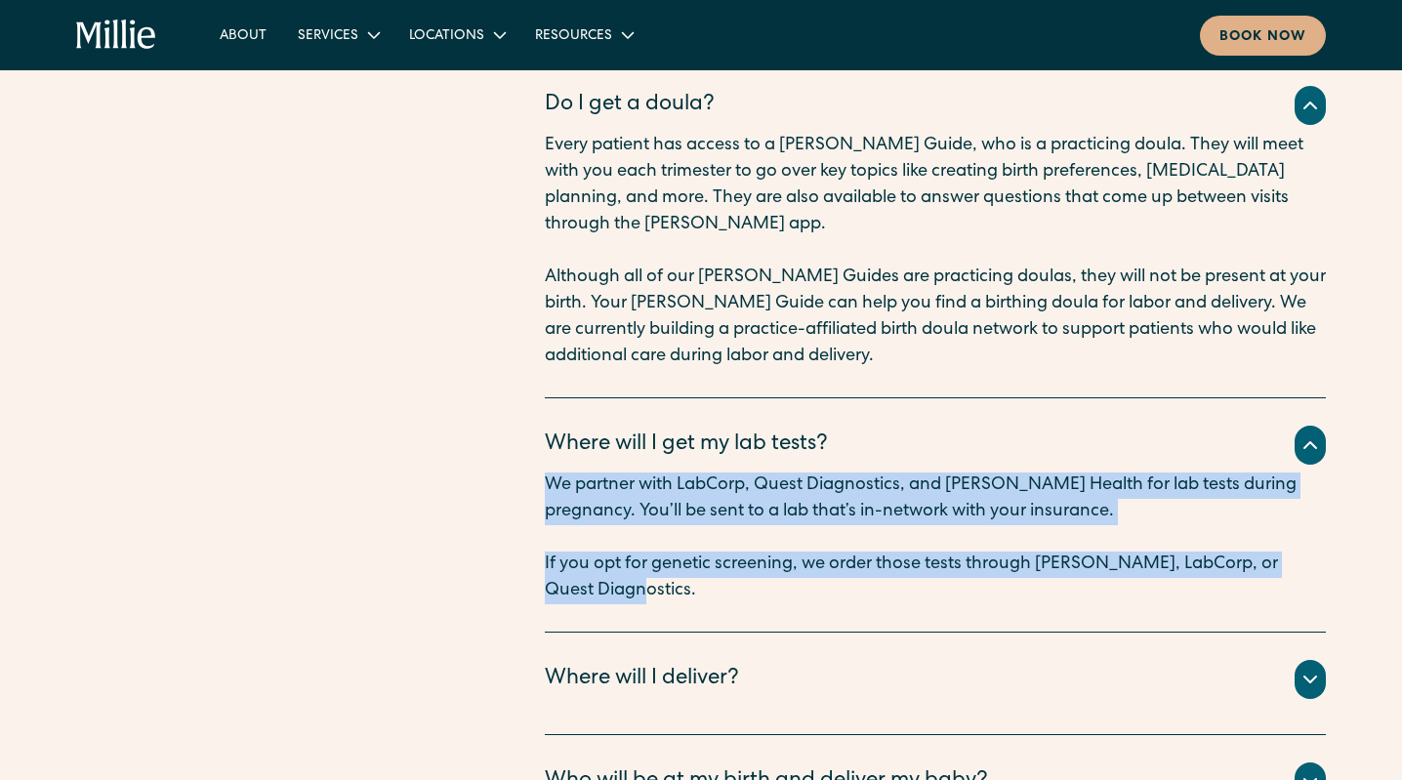
drag, startPoint x: 653, startPoint y: 503, endPoint x: 537, endPoint y: 370, distance: 176.4
click at [536, 376] on div "Maternity FAQ Need more help? We’ve got you covered. Book info call Is my pregn…" at bounding box center [700, 192] width 1249 height 1496
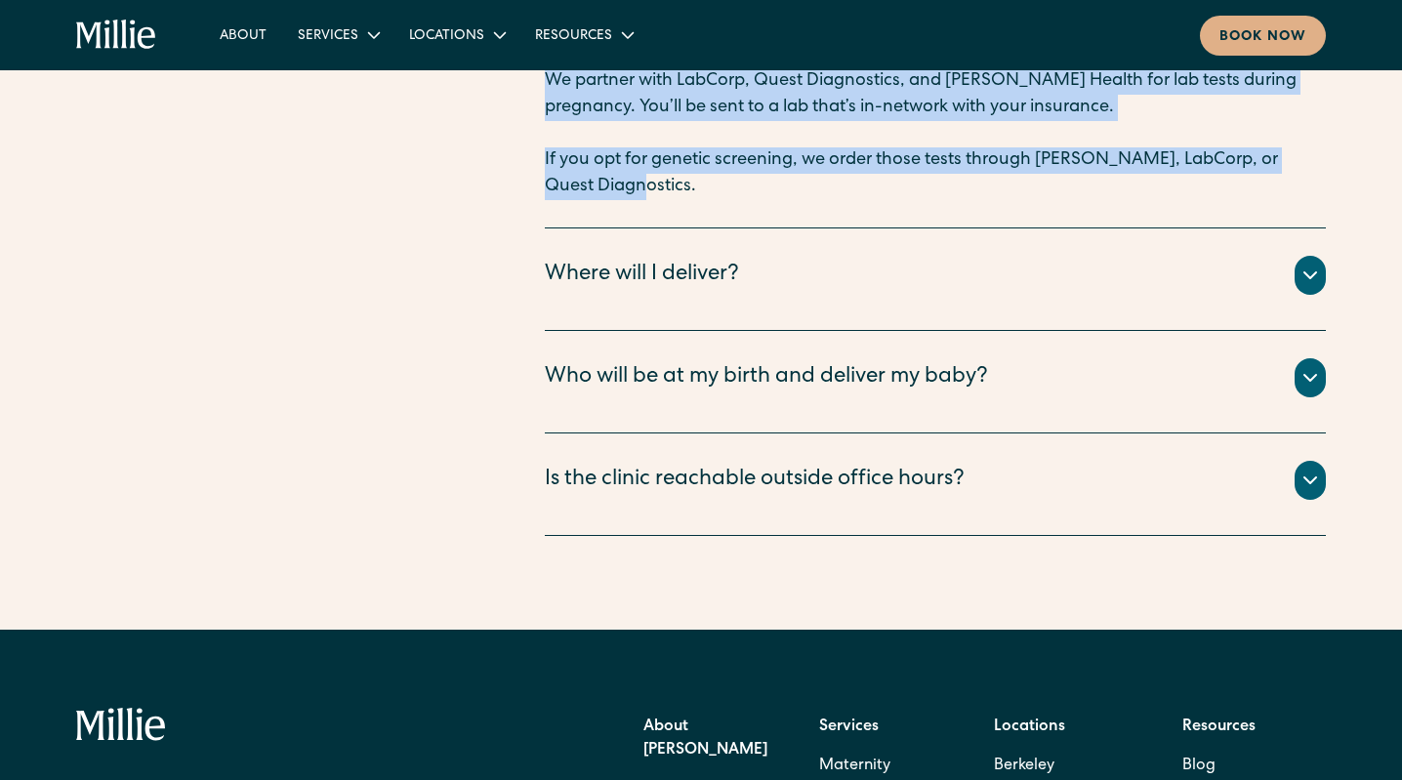
scroll to position [7422, 0]
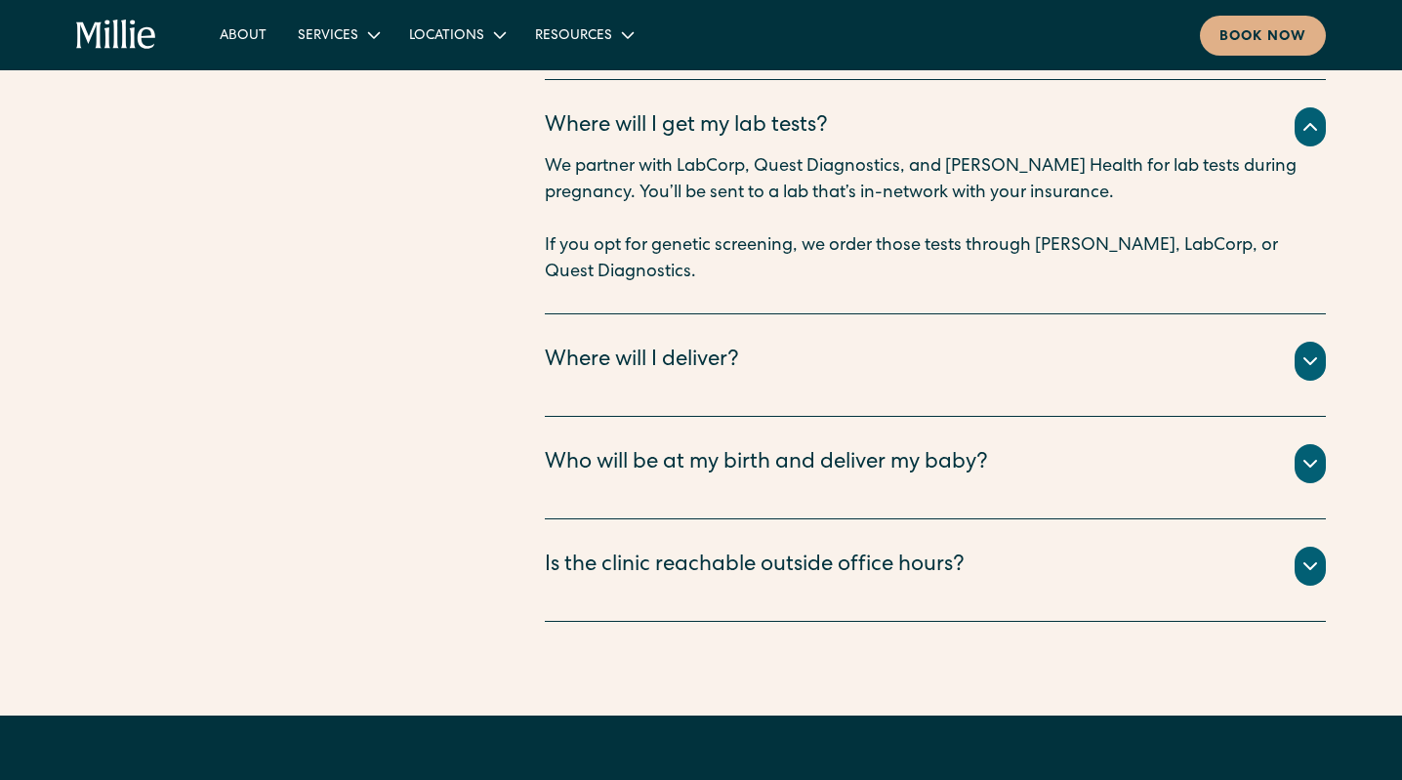
click at [659, 346] on div "Where will I deliver?" at bounding box center [642, 362] width 194 height 32
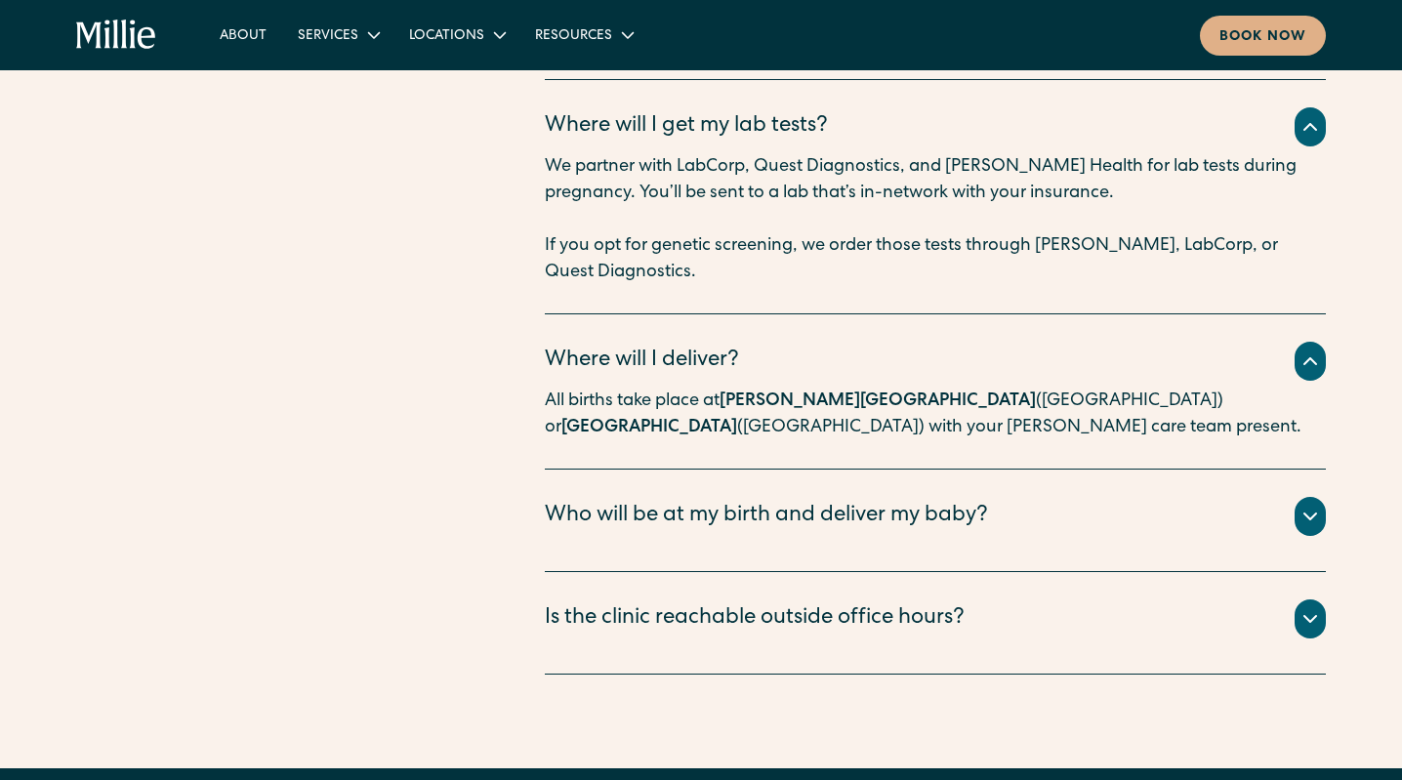
click at [647, 501] on div "Who will be at my birth and deliver my baby?" at bounding box center [766, 517] width 443 height 32
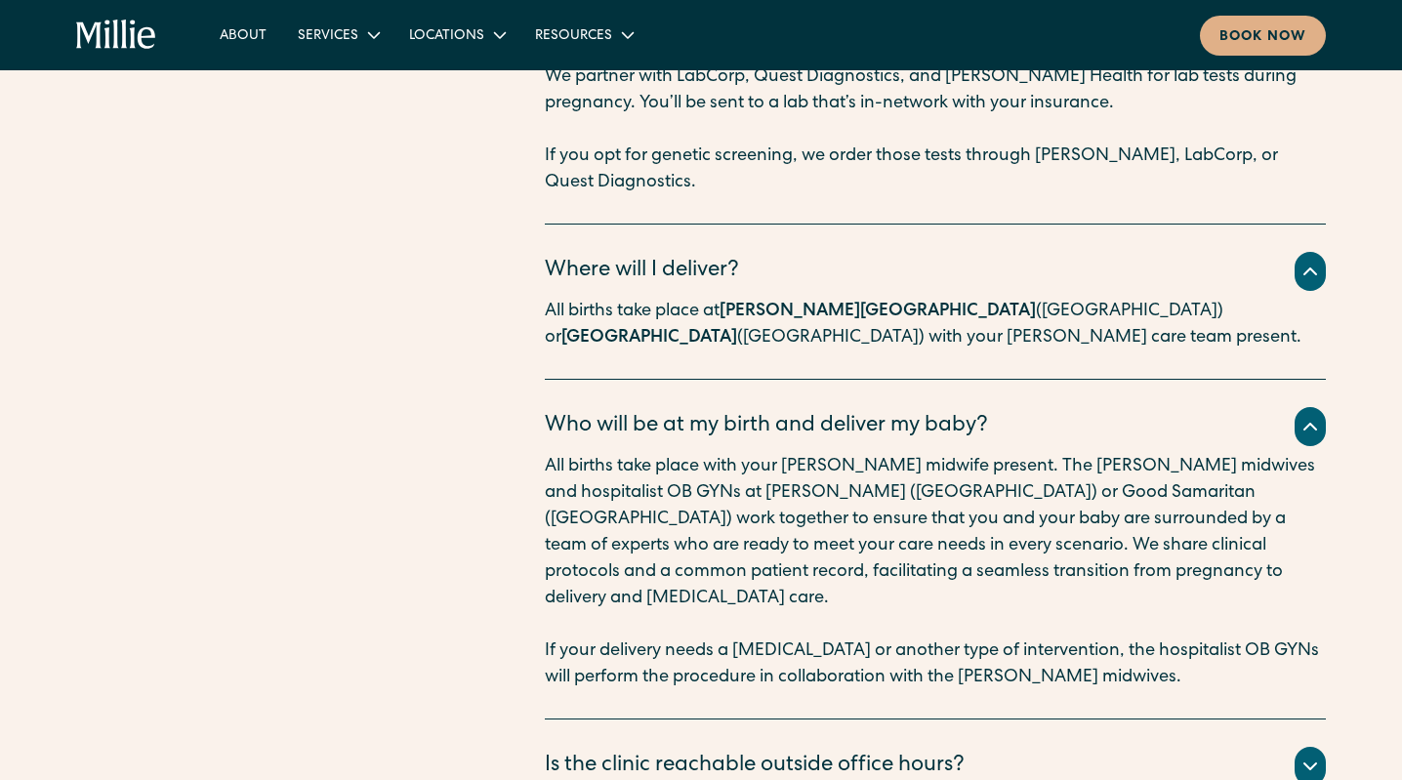
scroll to position [7512, 0]
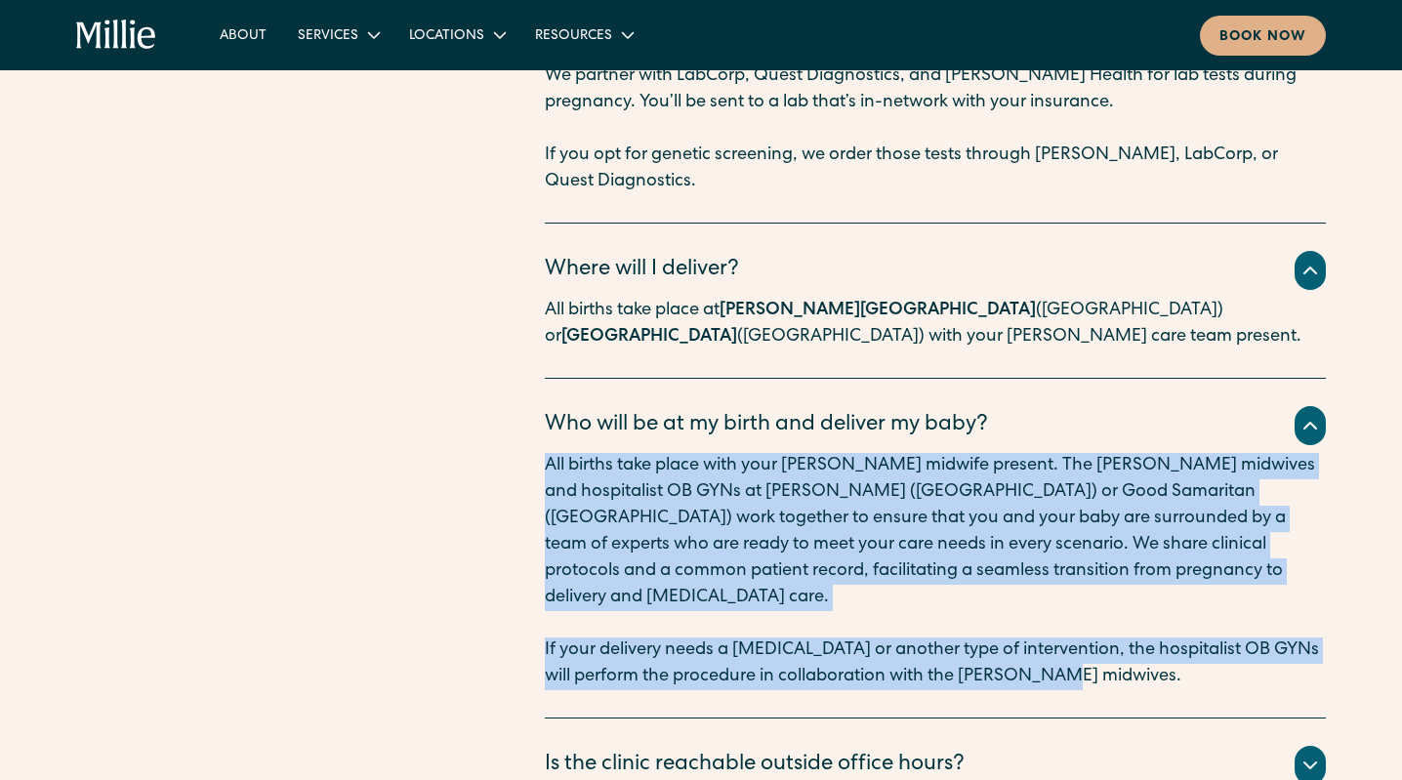
drag, startPoint x: 1078, startPoint y: 560, endPoint x: 1072, endPoint y: 342, distance: 218.7
click at [1073, 379] on div "Who will be at my birth and deliver my baby? All births take place with your Mi…" at bounding box center [935, 549] width 781 height 340
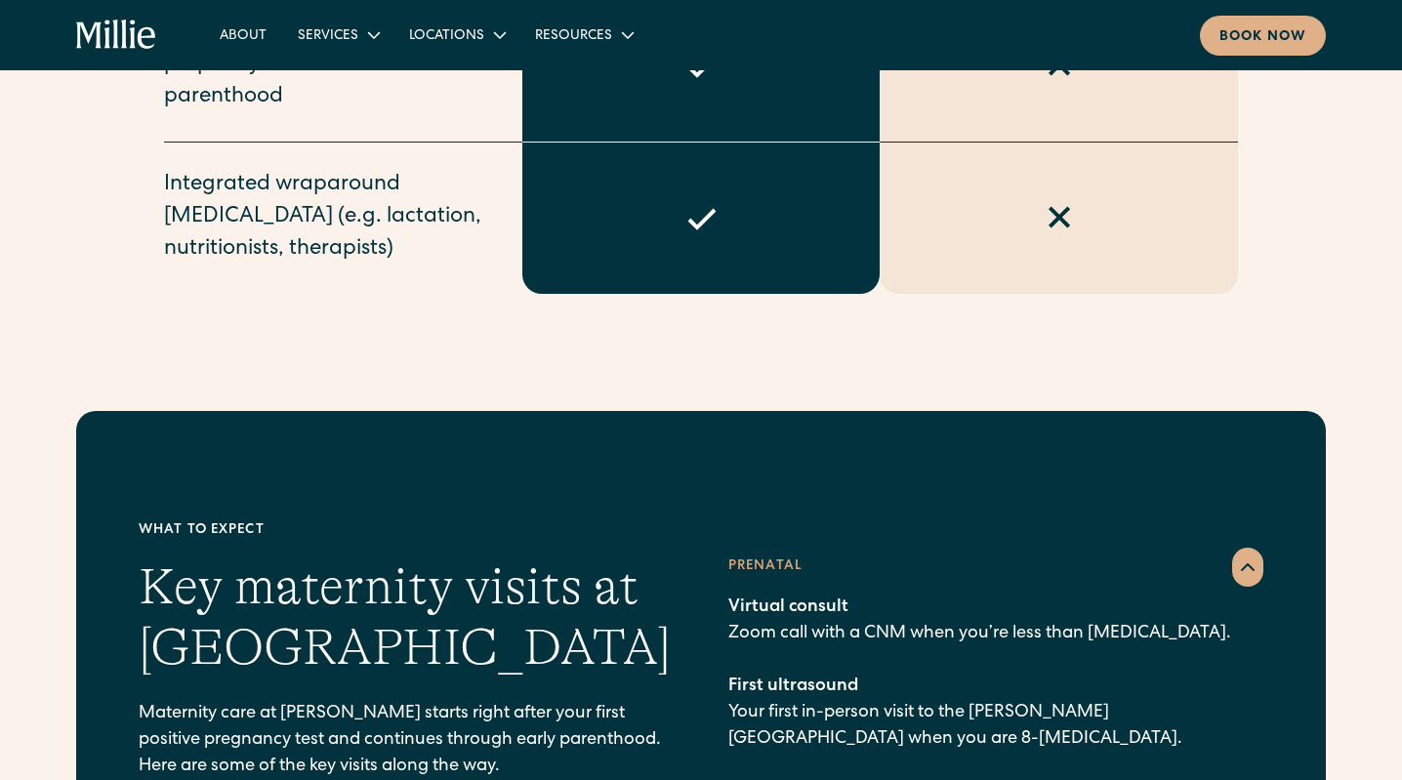
scroll to position [2128, 0]
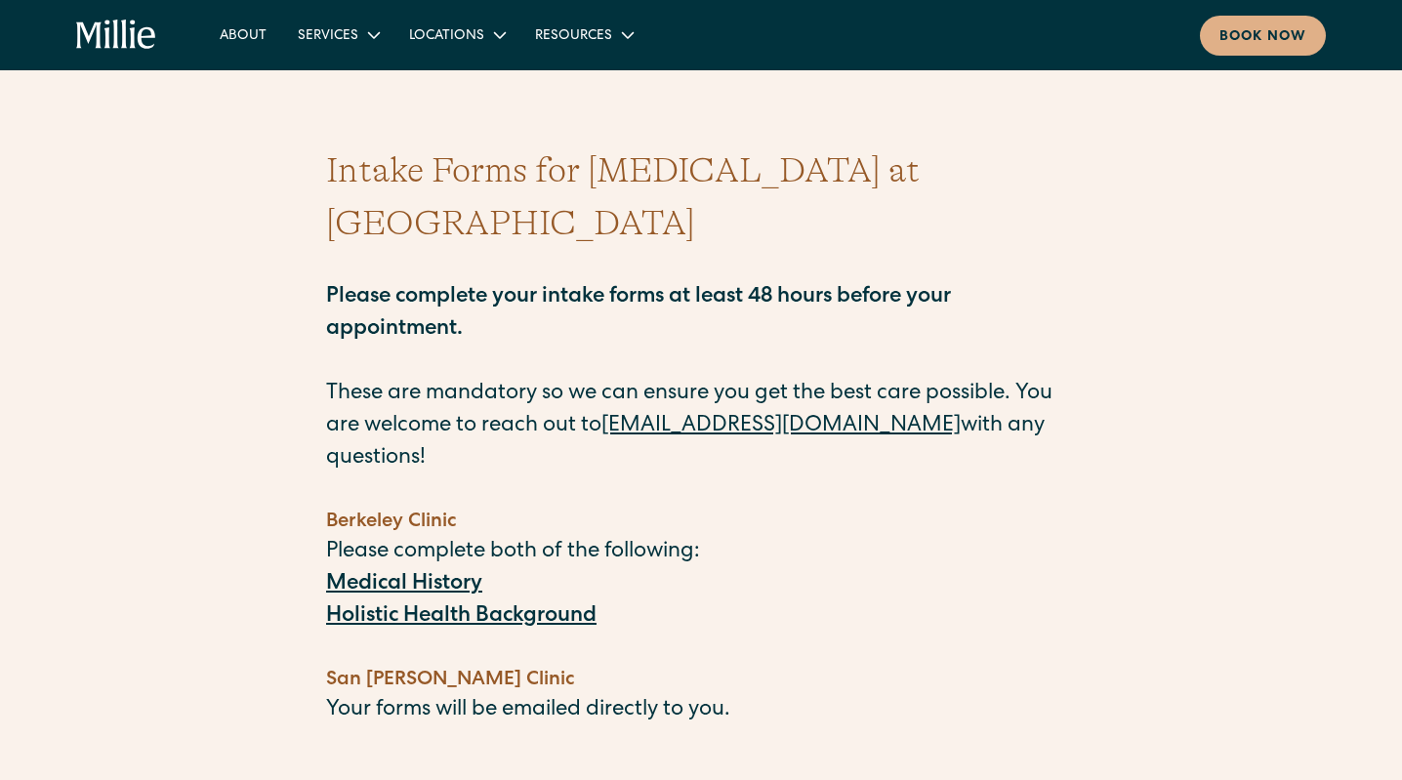
click at [407, 574] on strong "Medical History" at bounding box center [404, 584] width 156 height 21
click at [462, 606] on strong "Holistic Health Background" at bounding box center [461, 616] width 270 height 21
